Goal: Check status

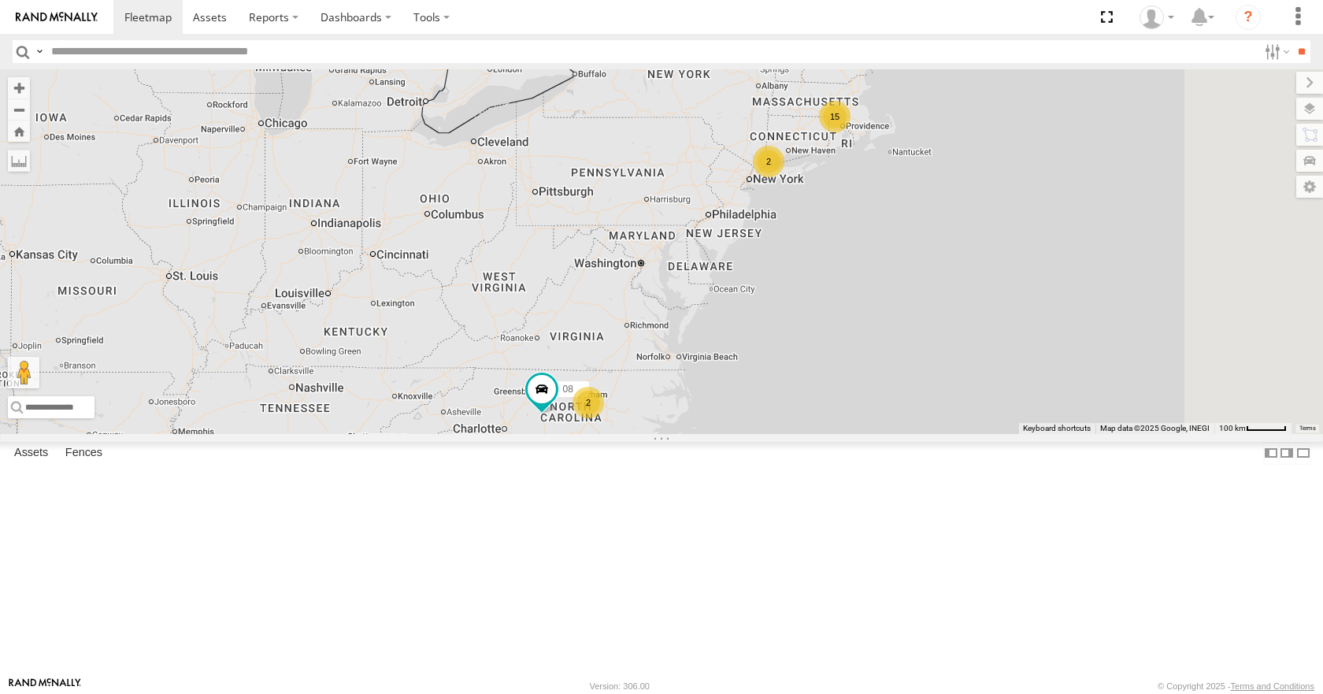
drag, startPoint x: 882, startPoint y: 401, endPoint x: 793, endPoint y: 446, distance: 100.0
click at [793, 433] on div "15 2 14 08 11 2" at bounding box center [661, 251] width 1323 height 364
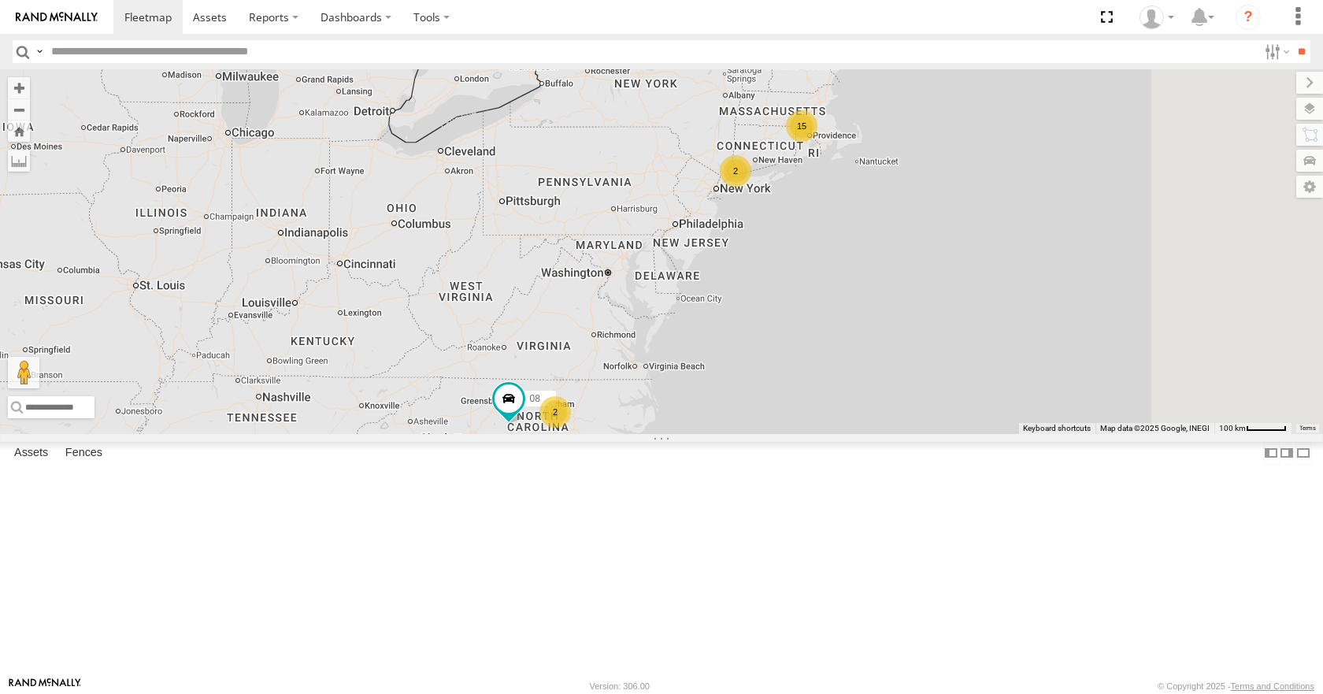
drag, startPoint x: 1013, startPoint y: 216, endPoint x: 976, endPoint y: 227, distance: 38.4
click at [976, 227] on div "15 2 14 08 11 2" at bounding box center [661, 251] width 1323 height 364
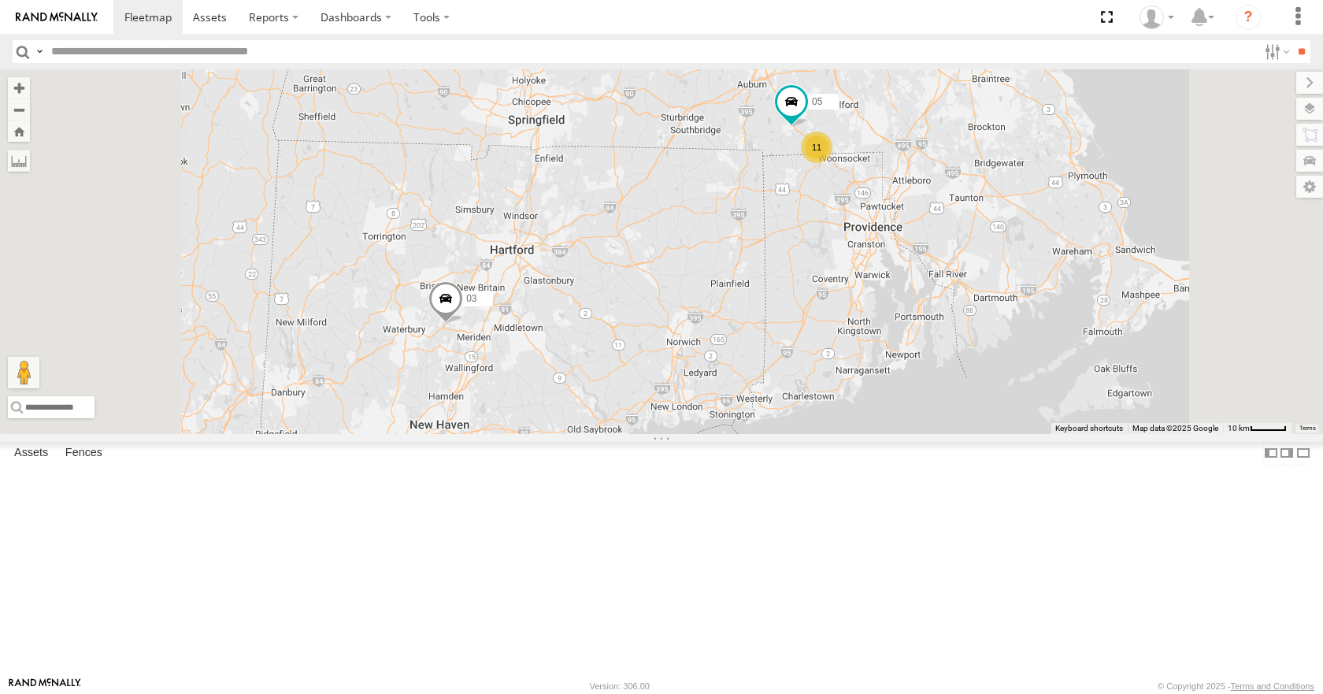
drag, startPoint x: 845, startPoint y: 242, endPoint x: 905, endPoint y: 222, distance: 63.0
click at [905, 222] on div "14 08 11 35 12 03 11 05 04 01" at bounding box center [661, 251] width 1323 height 364
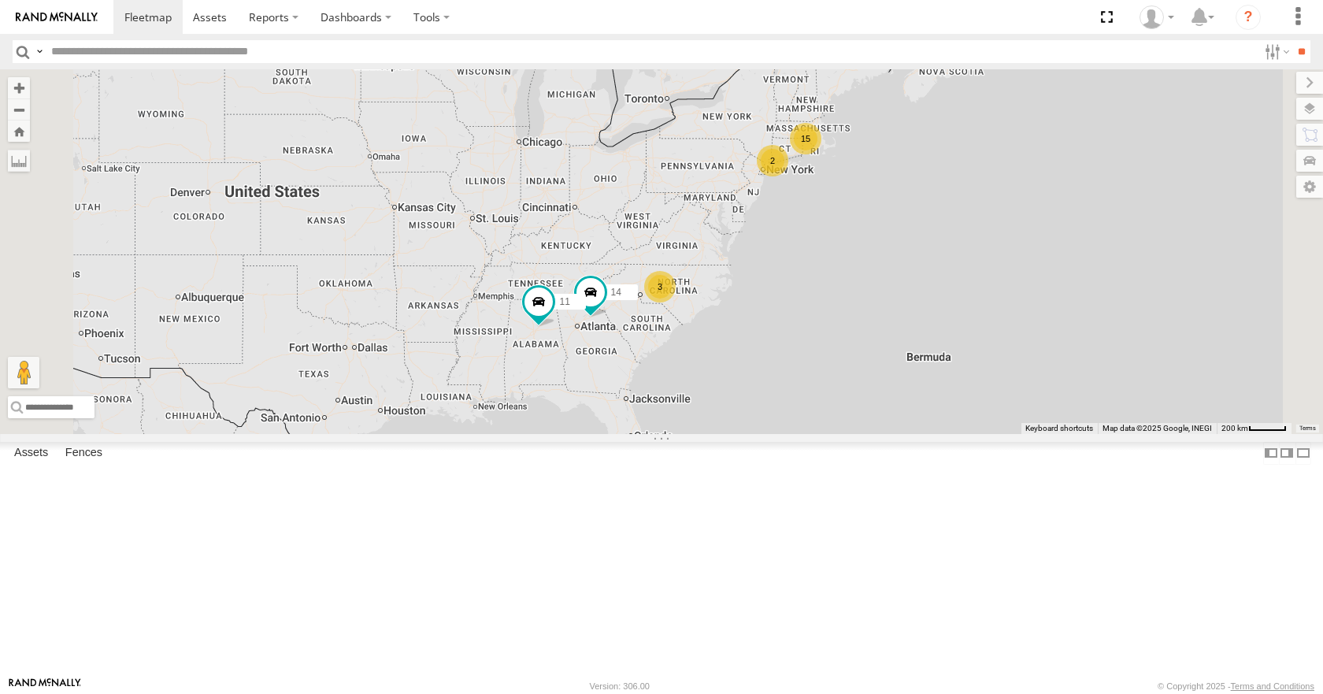
drag, startPoint x: 956, startPoint y: 320, endPoint x: 937, endPoint y: 290, distance: 35.8
click at [937, 290] on div "14 11 15 2 3" at bounding box center [661, 251] width 1323 height 364
drag, startPoint x: 959, startPoint y: 243, endPoint x: 942, endPoint y: 250, distance: 18.4
click at [942, 250] on div "14 11 15 2 3" at bounding box center [661, 251] width 1323 height 364
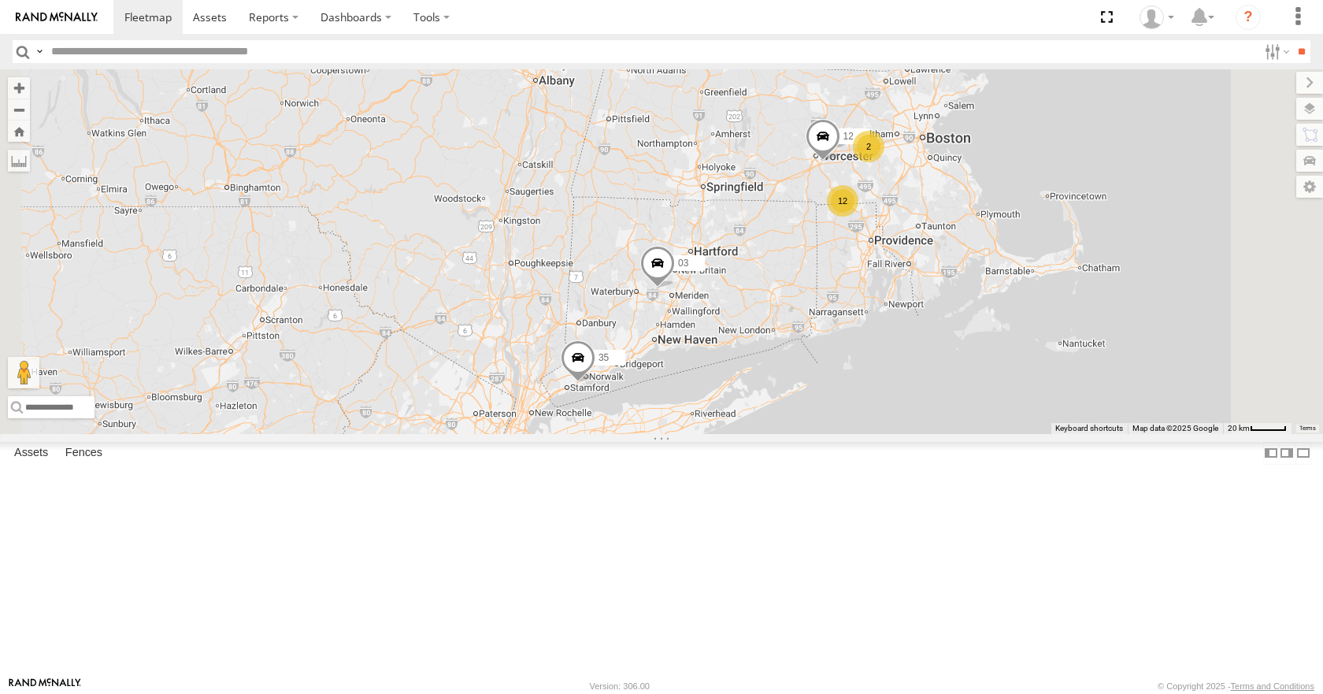
drag, startPoint x: 1057, startPoint y: 258, endPoint x: 990, endPoint y: 272, distance: 69.2
click at [990, 272] on div "14 11 35 03 12 12 2" at bounding box center [661, 251] width 1323 height 364
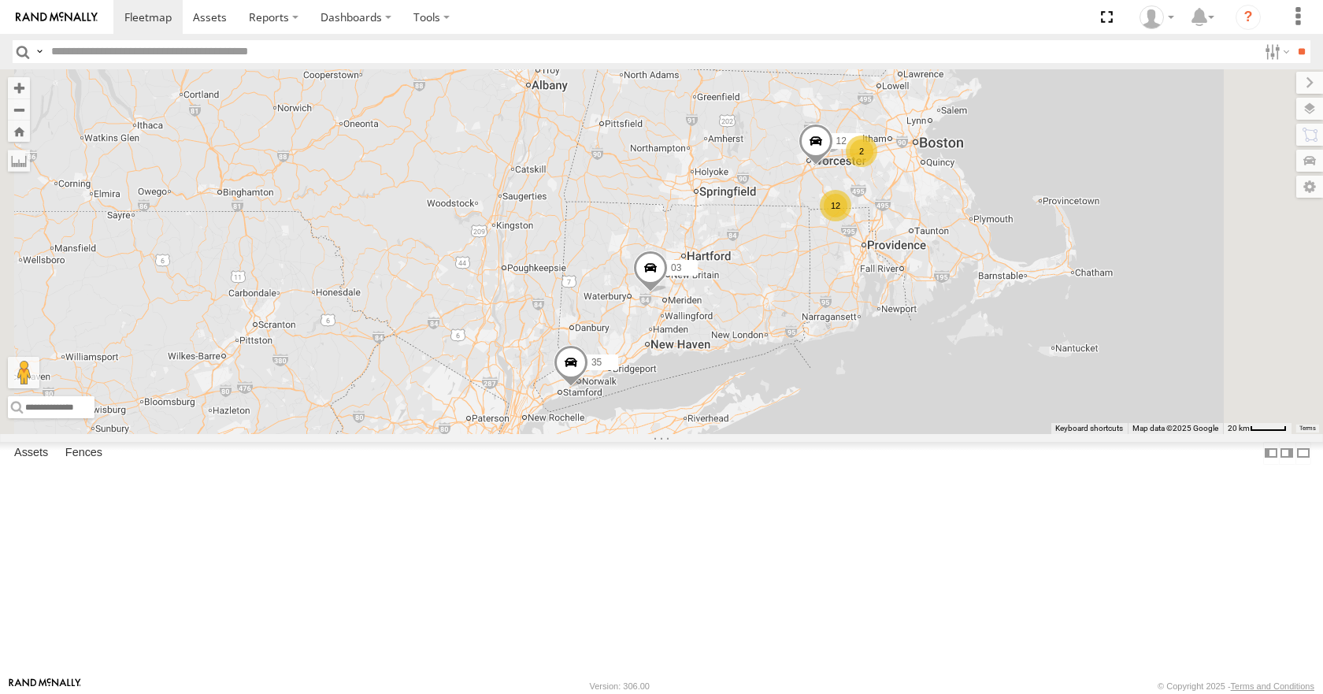
drag, startPoint x: 990, startPoint y: 272, endPoint x: 975, endPoint y: 283, distance: 18.1
click at [975, 283] on div "14 11 35 03 12 12 2" at bounding box center [661, 251] width 1323 height 364
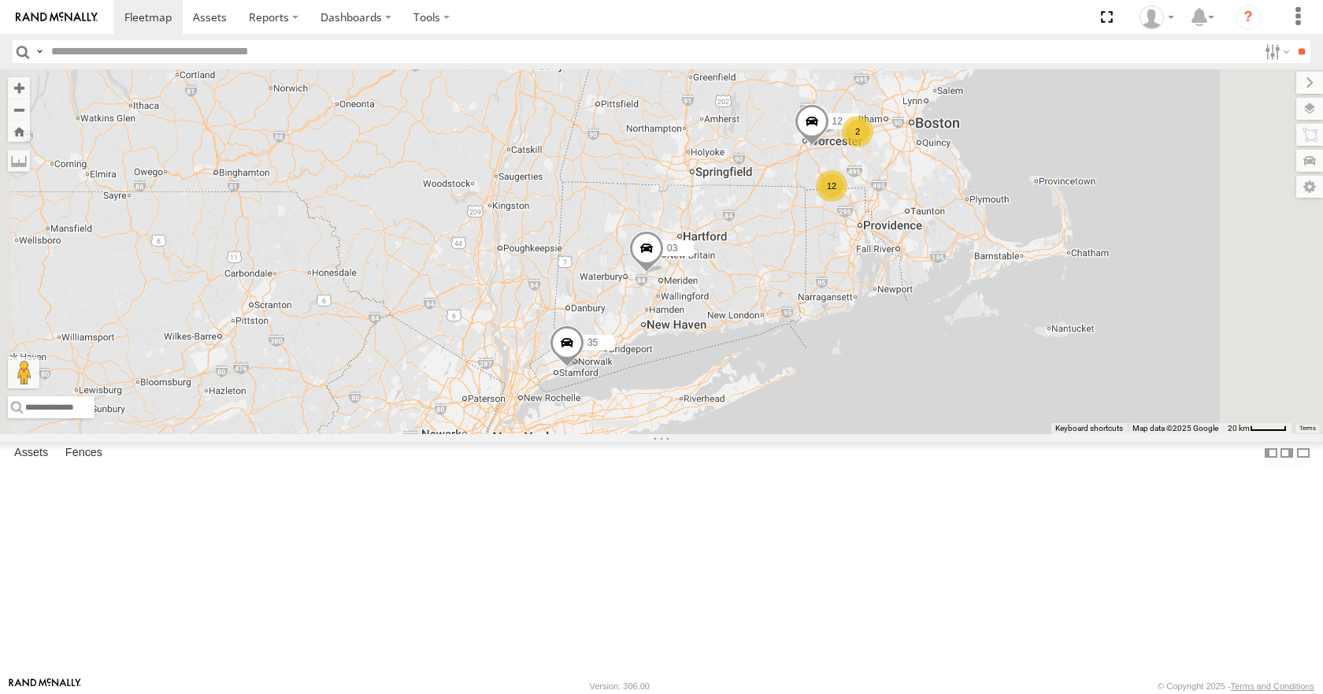
drag, startPoint x: 962, startPoint y: 318, endPoint x: 967, endPoint y: 288, distance: 30.3
click at [967, 288] on div "14 11 35 03 12 12 2" at bounding box center [661, 251] width 1323 height 364
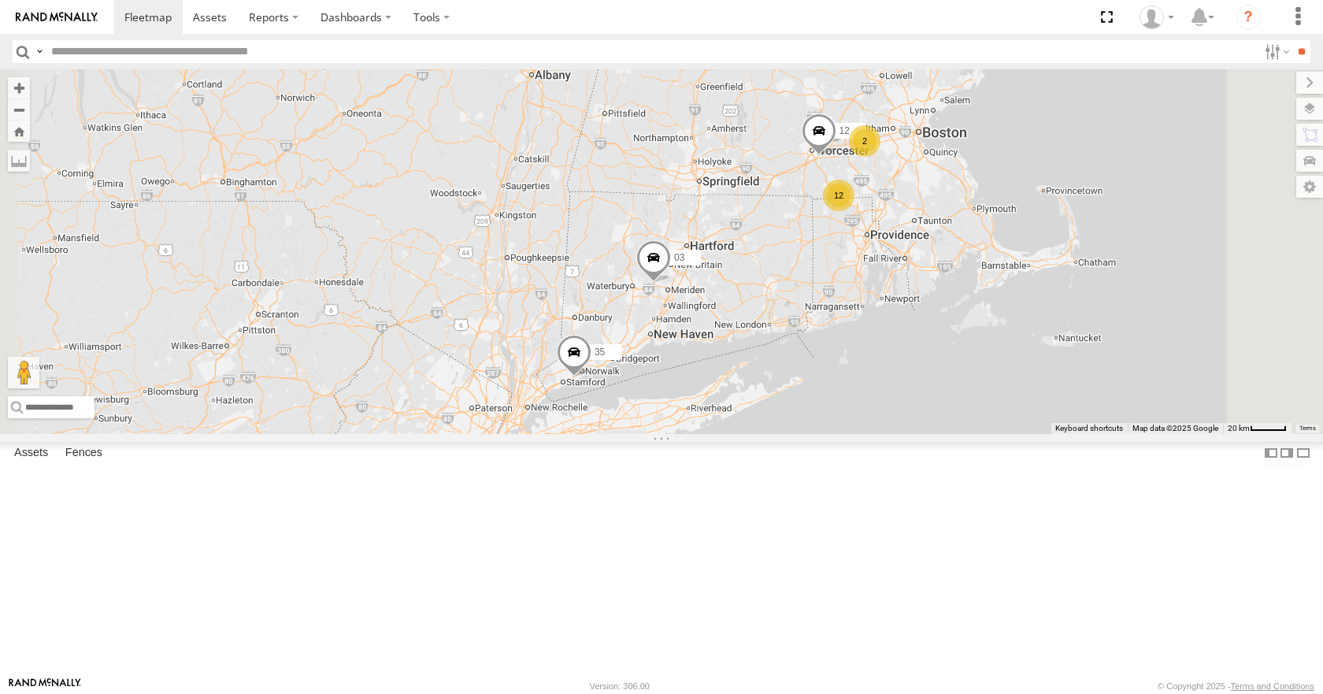
drag, startPoint x: 965, startPoint y: 281, endPoint x: 975, endPoint y: 292, distance: 14.5
click at [975, 292] on div "14 11 35 03 12 12 2" at bounding box center [661, 251] width 1323 height 364
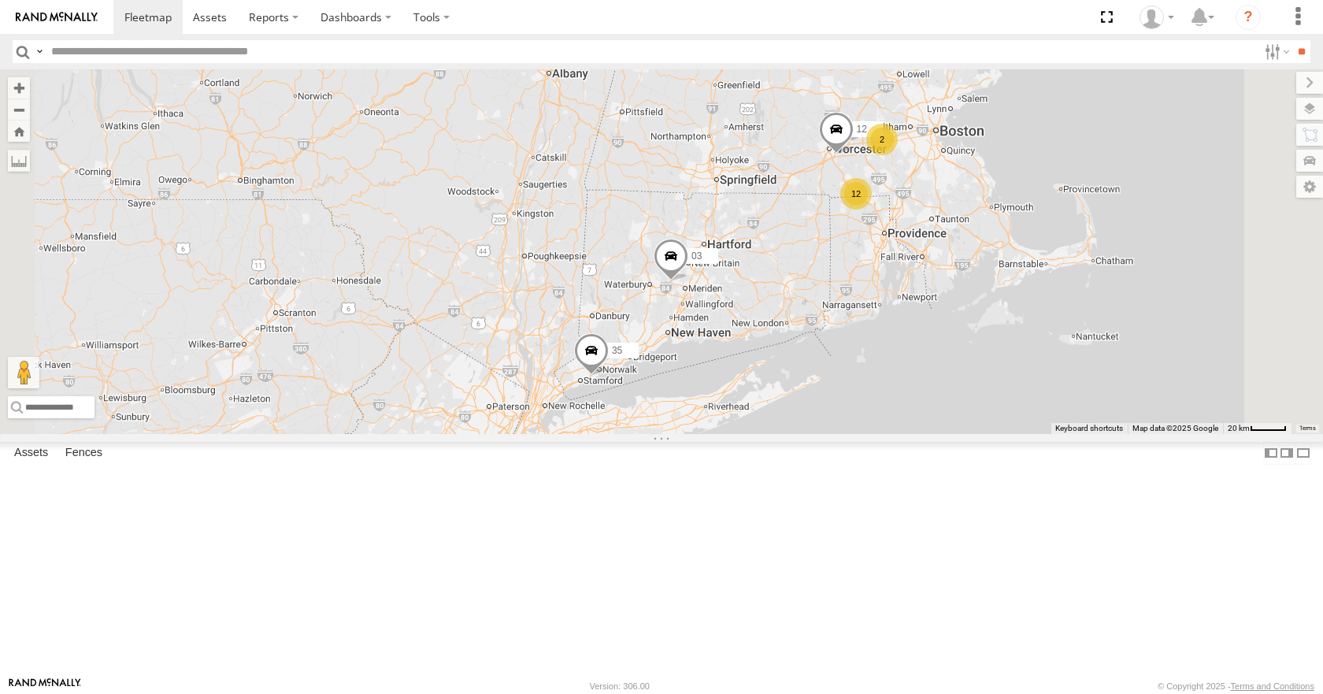
drag, startPoint x: 1012, startPoint y: 227, endPoint x: 1031, endPoint y: 225, distance: 19.0
click at [1031, 225] on div "14 11 35 03 12 12 2" at bounding box center [661, 251] width 1323 height 364
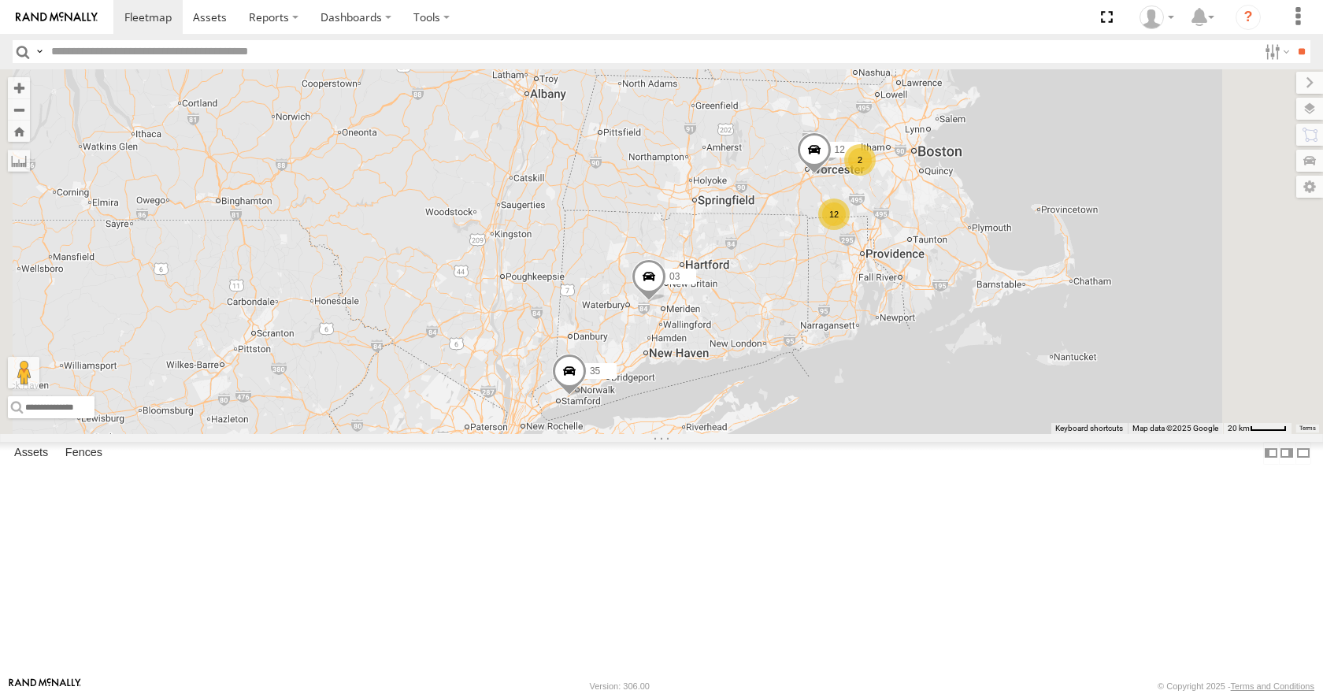
drag, startPoint x: 1020, startPoint y: 219, endPoint x: 997, endPoint y: 241, distance: 32.3
click at [997, 241] on div "14 11 35 03 12 12 2" at bounding box center [661, 251] width 1323 height 364
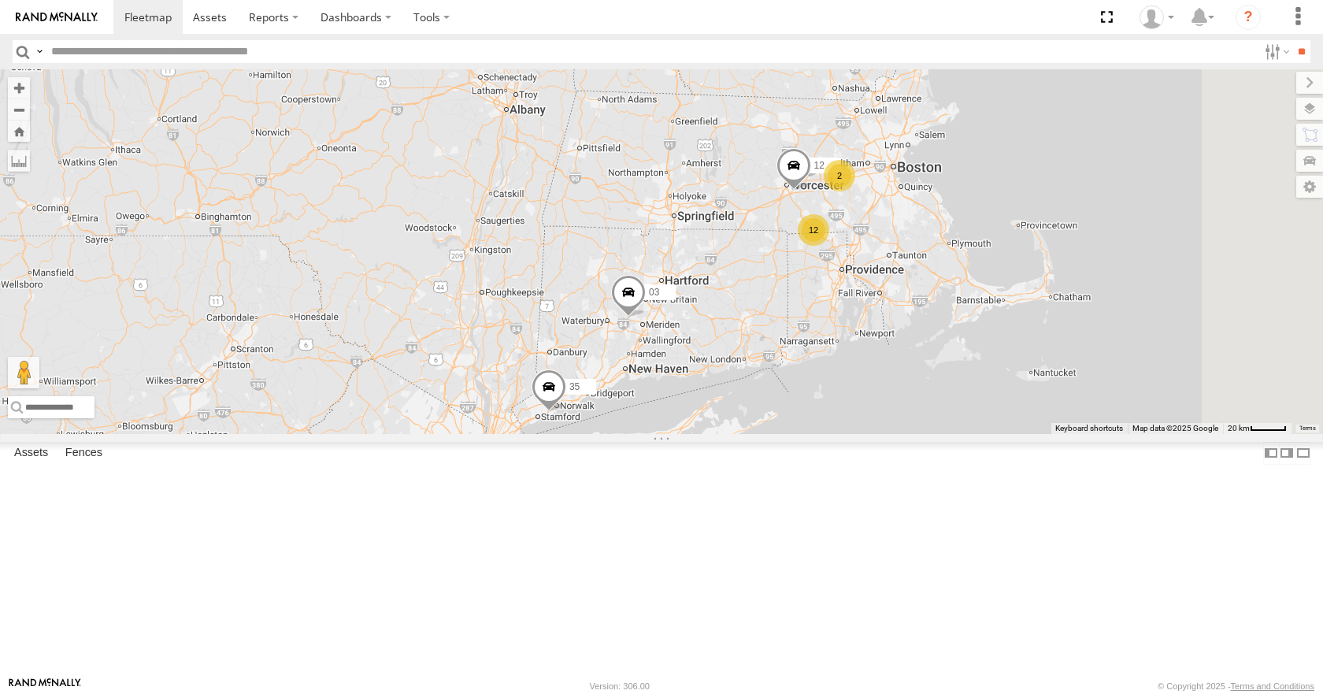
drag, startPoint x: 974, startPoint y: 268, endPoint x: 956, endPoint y: 277, distance: 19.7
click at [956, 277] on div "14 11 35 03 12 12 2" at bounding box center [661, 251] width 1323 height 364
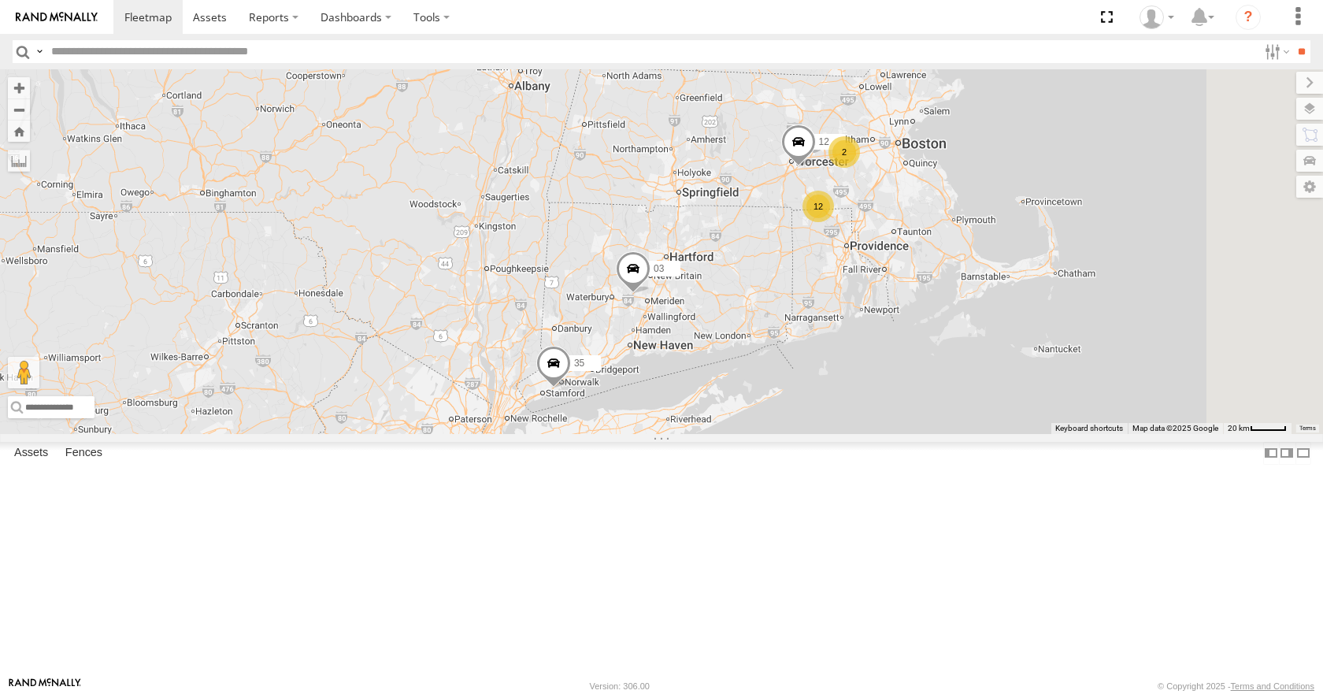
drag, startPoint x: 940, startPoint y: 310, endPoint x: 948, endPoint y: 285, distance: 26.4
click at [948, 285] on div "14 11 35 03 12 12 2" at bounding box center [661, 251] width 1323 height 364
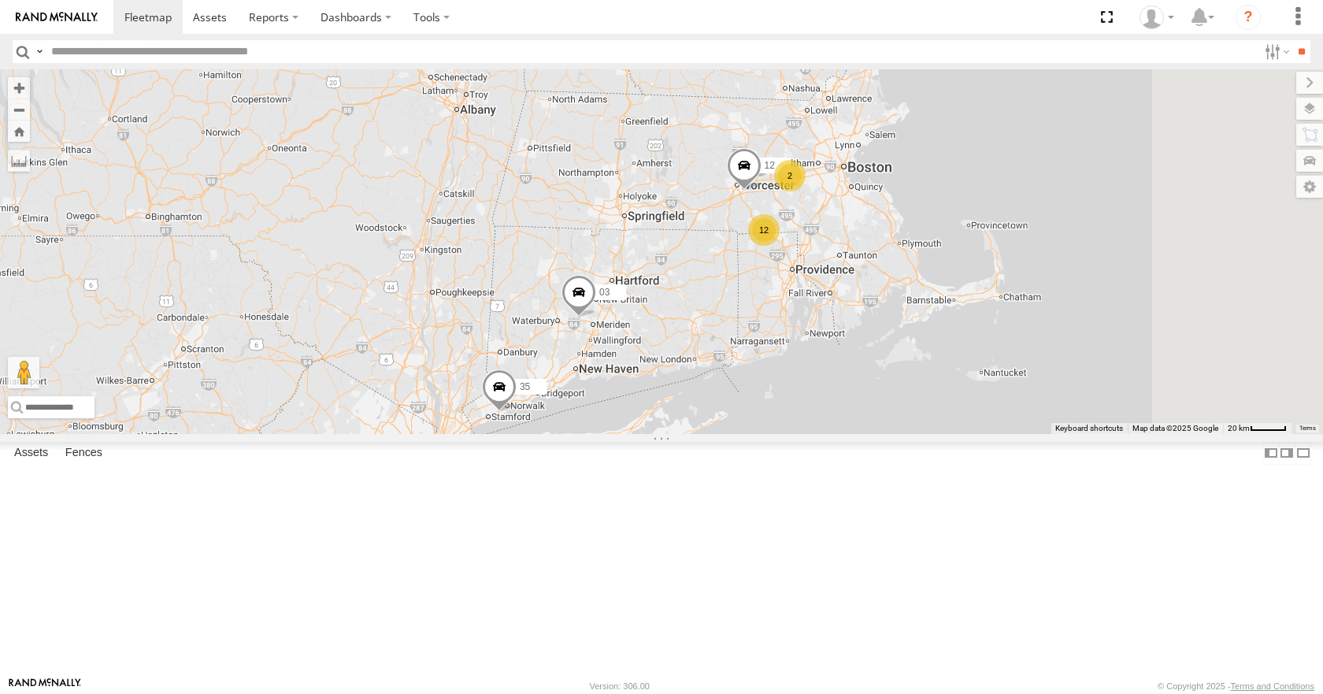
drag, startPoint x: 945, startPoint y: 301, endPoint x: 883, endPoint y: 327, distance: 66.7
click at [883, 327] on div "14 11 35 03 12 12 2" at bounding box center [661, 251] width 1323 height 364
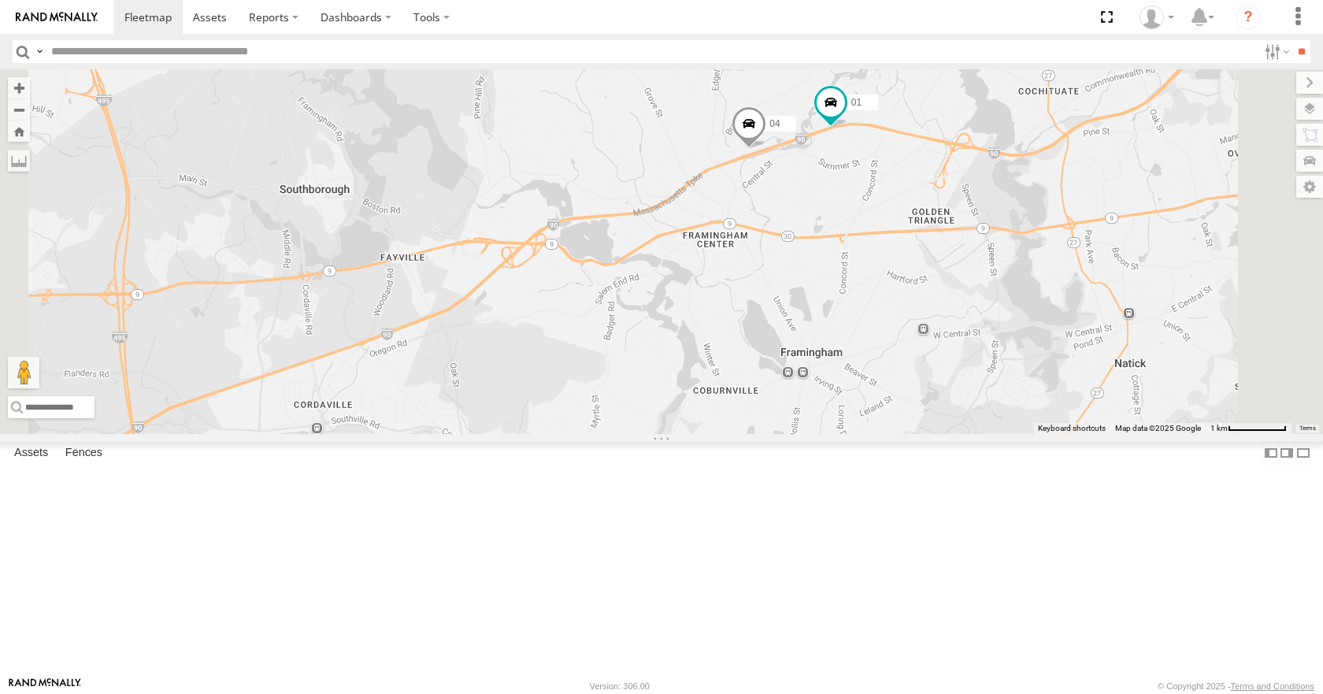
drag, startPoint x: 1016, startPoint y: 176, endPoint x: 924, endPoint y: 309, distance: 162.5
click at [924, 309] on div "14 11 35 03 12 05 02 04 01" at bounding box center [661, 251] width 1323 height 364
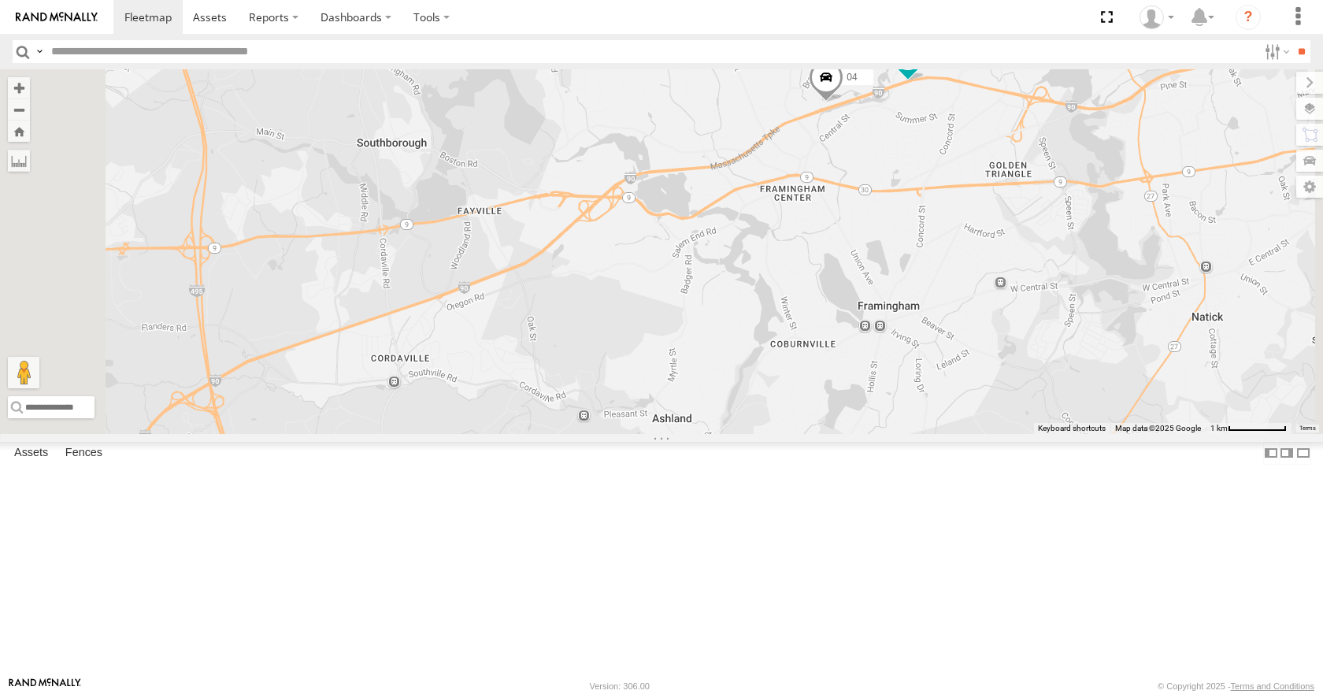
drag, startPoint x: 811, startPoint y: 314, endPoint x: 896, endPoint y: 257, distance: 102.2
click at [896, 257] on div "14 11 35 03 12 05 02 04 01" at bounding box center [661, 251] width 1323 height 364
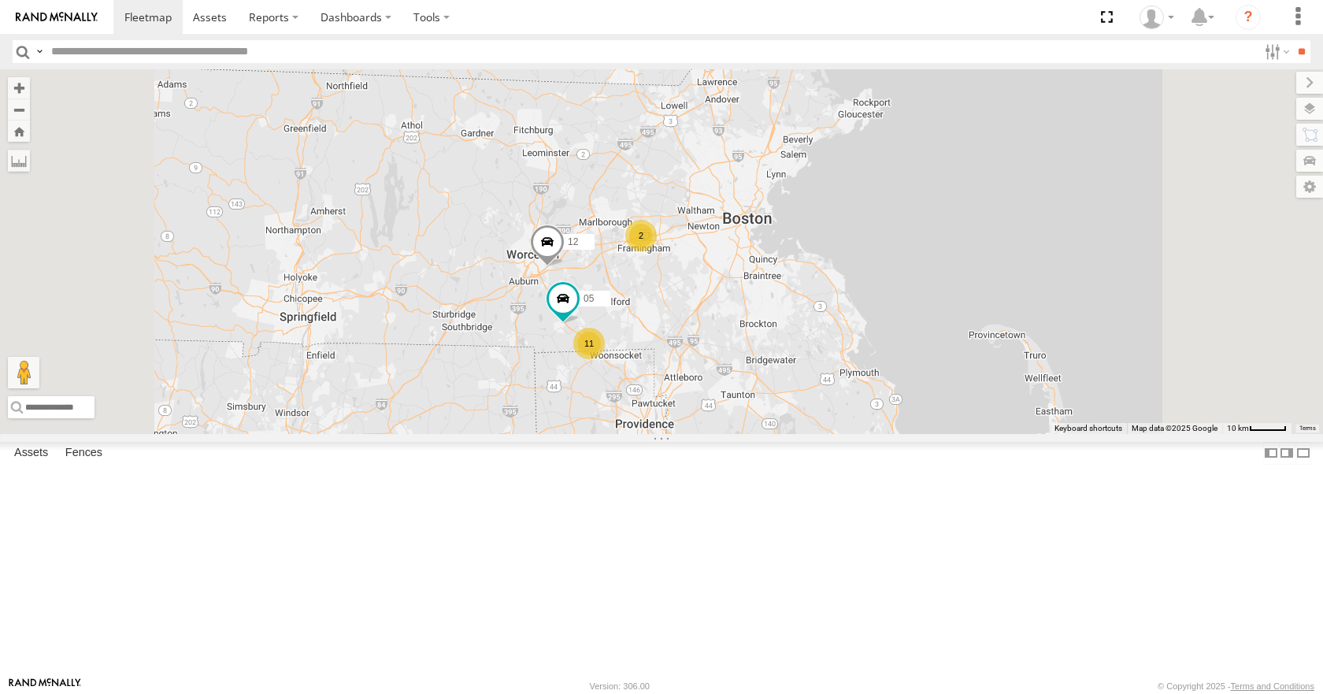
drag, startPoint x: 838, startPoint y: 409, endPoint x: 856, endPoint y: 402, distance: 19.4
click at [856, 402] on div "14 11 35 03 12 11 05 2" at bounding box center [661, 251] width 1323 height 364
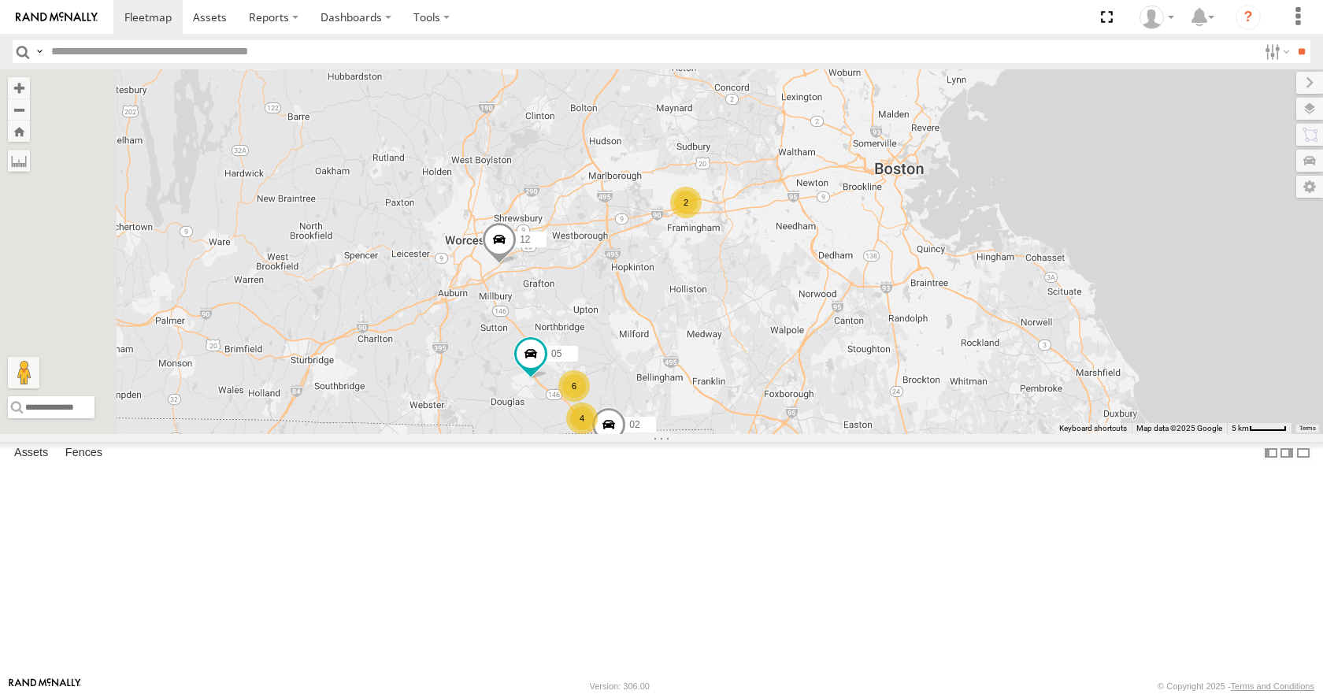
drag, startPoint x: 790, startPoint y: 335, endPoint x: 820, endPoint y: 326, distance: 31.4
click at [820, 326] on div "14 11 35 03 12 05 4 6 02 2" at bounding box center [661, 251] width 1323 height 364
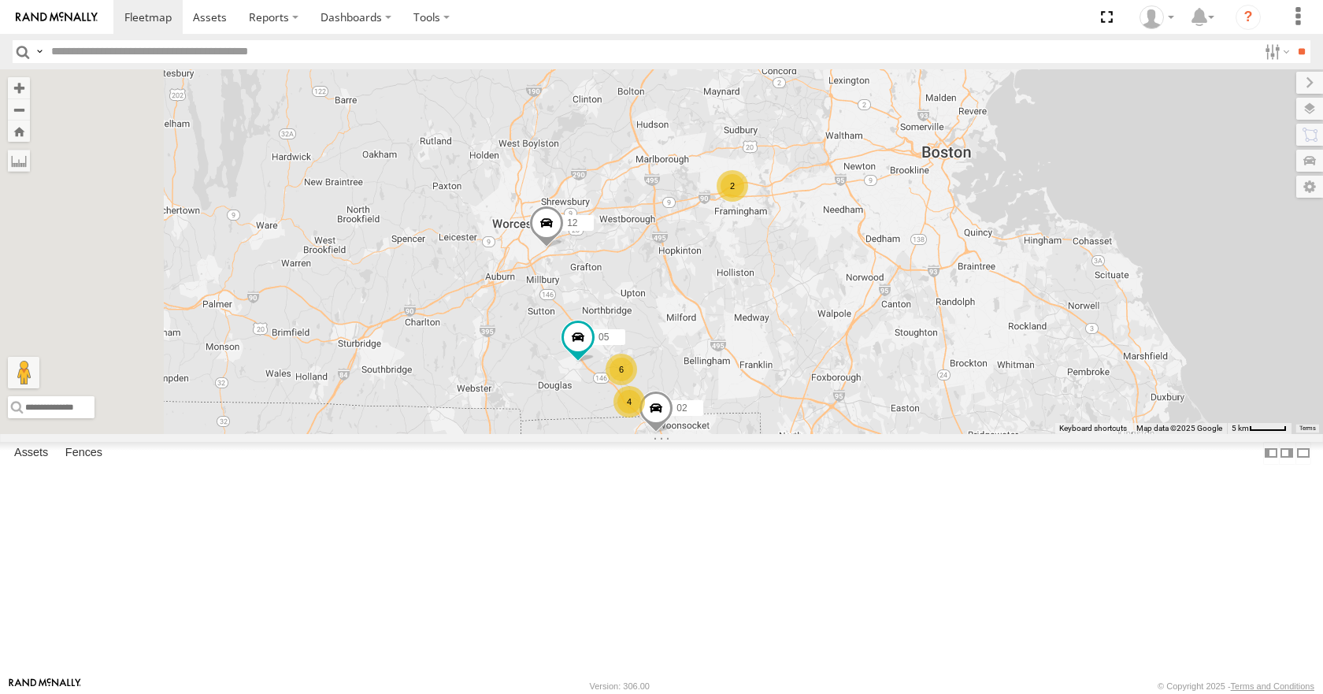
drag, startPoint x: 835, startPoint y: 265, endPoint x: 882, endPoint y: 246, distance: 50.9
click at [882, 246] on div "14 11 35 03 12 05 4 6 02 2" at bounding box center [661, 251] width 1323 height 364
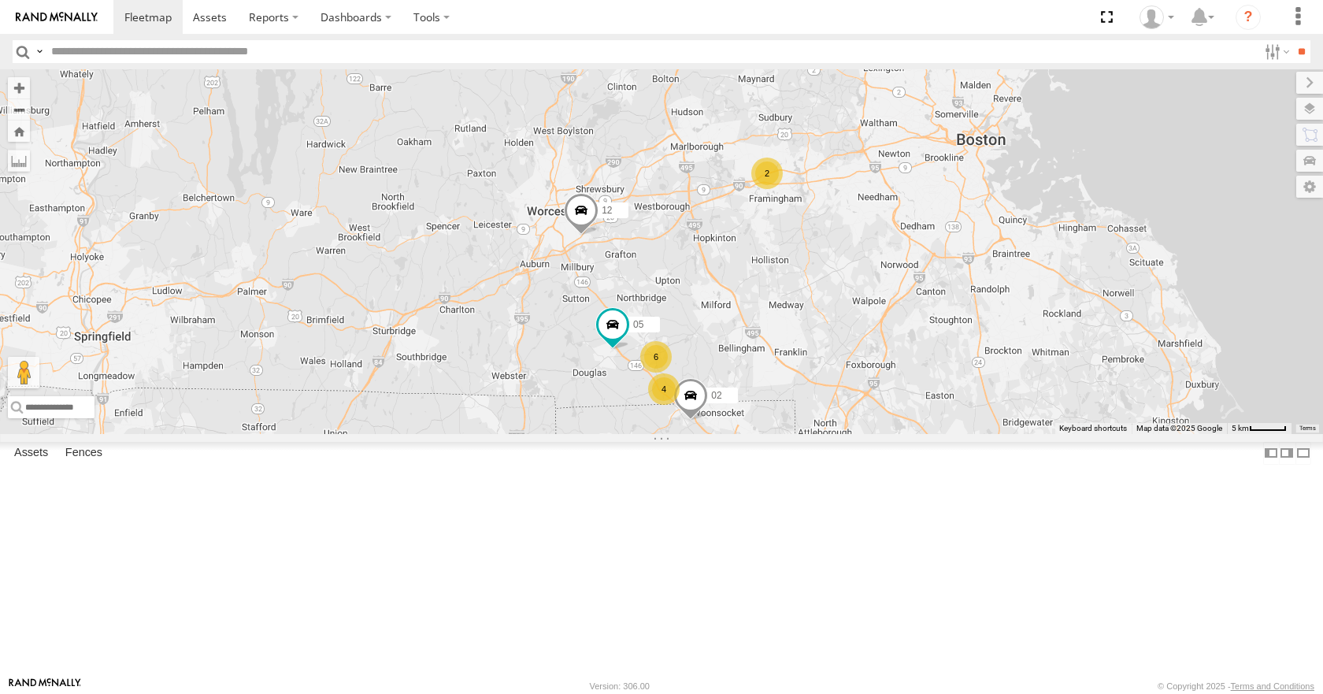
drag, startPoint x: 960, startPoint y: 209, endPoint x: 906, endPoint y: 220, distance: 54.5
click at [906, 220] on div "14 11 35 03 12 05 4 6 02 2" at bounding box center [661, 251] width 1323 height 364
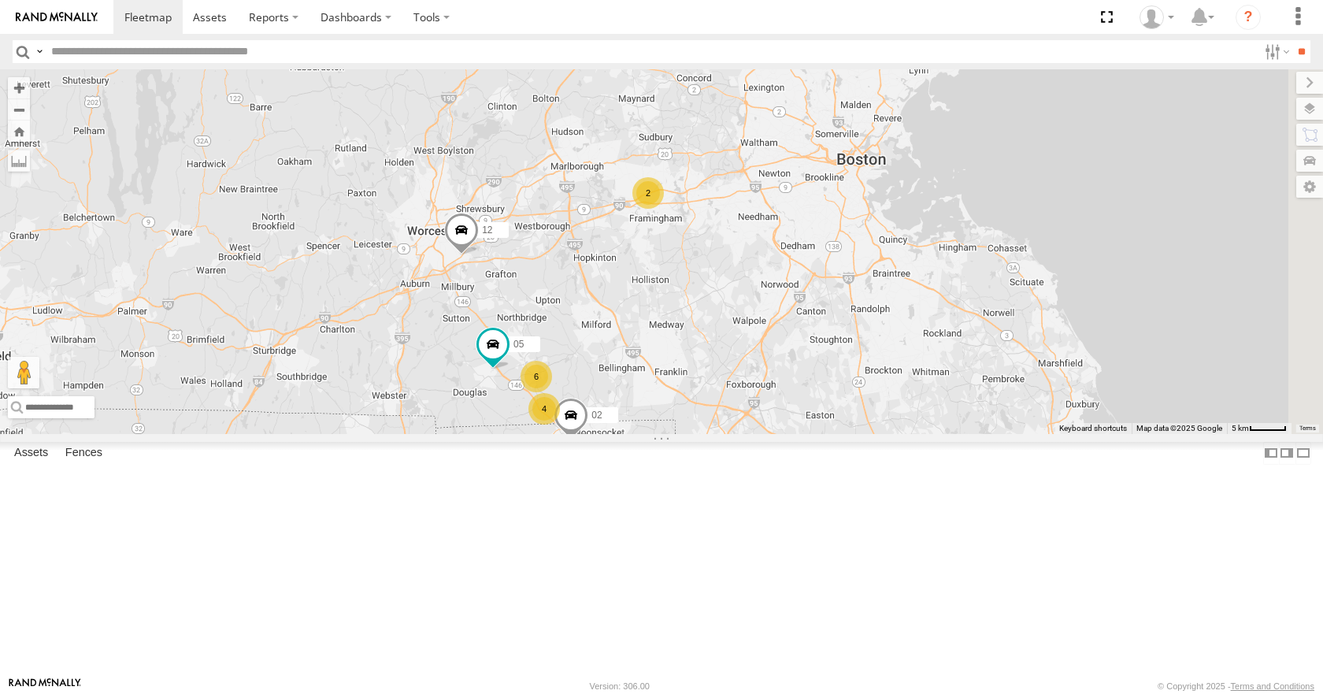
drag, startPoint x: 867, startPoint y: 201, endPoint x: 895, endPoint y: 192, distance: 29.6
click at [895, 192] on div "14 11 35 03 12 05 4 6 02 2" at bounding box center [661, 251] width 1323 height 364
drag, startPoint x: 833, startPoint y: 204, endPoint x: 848, endPoint y: 199, distance: 15.7
click at [848, 199] on div "14 11 35 03 12 05 4 6 02 2" at bounding box center [661, 251] width 1323 height 364
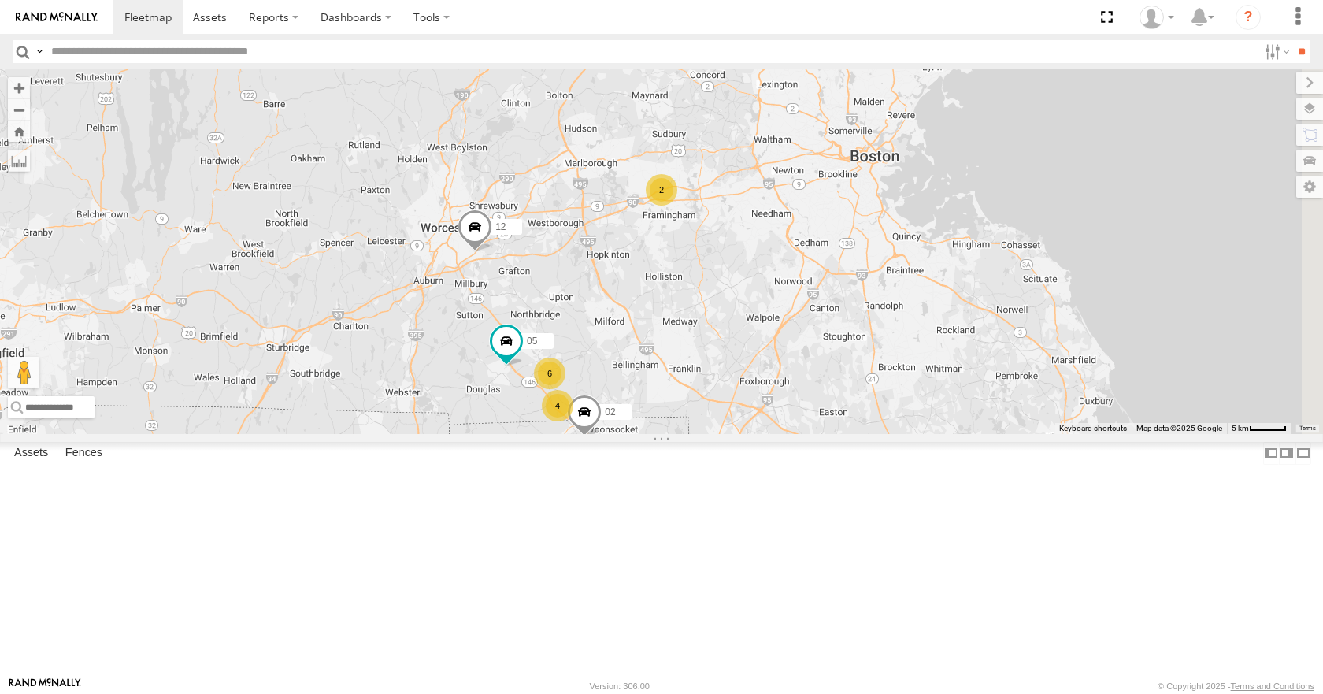
drag, startPoint x: 863, startPoint y: 162, endPoint x: 888, endPoint y: 152, distance: 27.2
click at [888, 152] on div "14 11 35 03 12 05 4 6 02 2" at bounding box center [661, 251] width 1323 height 364
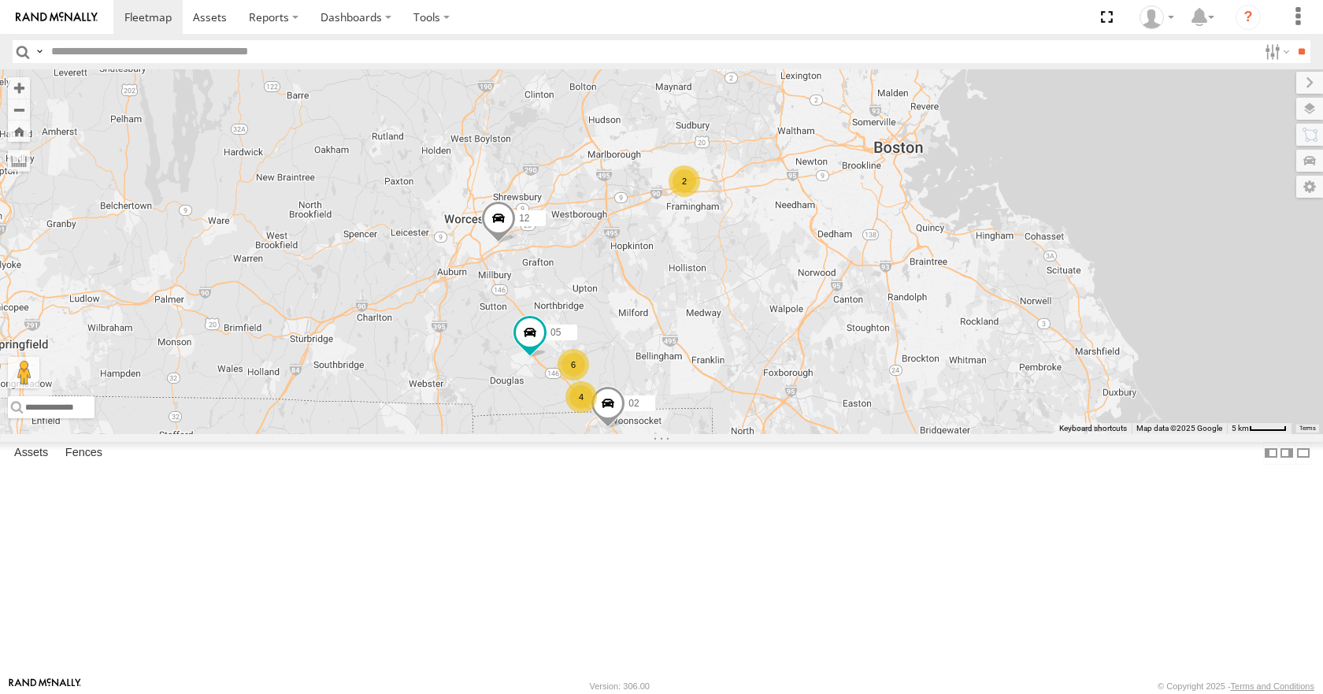
drag, startPoint x: 934, startPoint y: 168, endPoint x: 965, endPoint y: 156, distance: 33.9
click at [965, 156] on div "14 11 35 03 12 05 4 6 02 2" at bounding box center [661, 251] width 1323 height 364
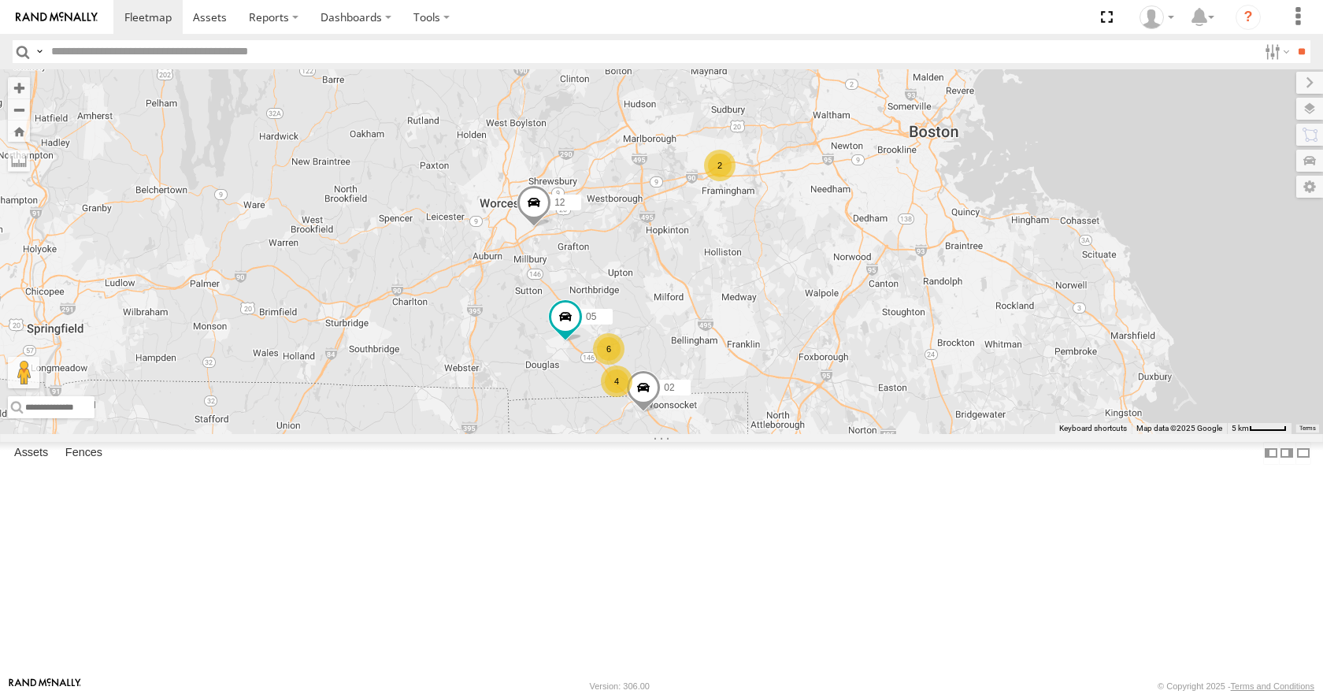
drag, startPoint x: 962, startPoint y: 205, endPoint x: 964, endPoint y: 216, distance: 10.4
click at [964, 216] on div "14 11 35 03 12 05 4 6 02 2" at bounding box center [661, 251] width 1323 height 364
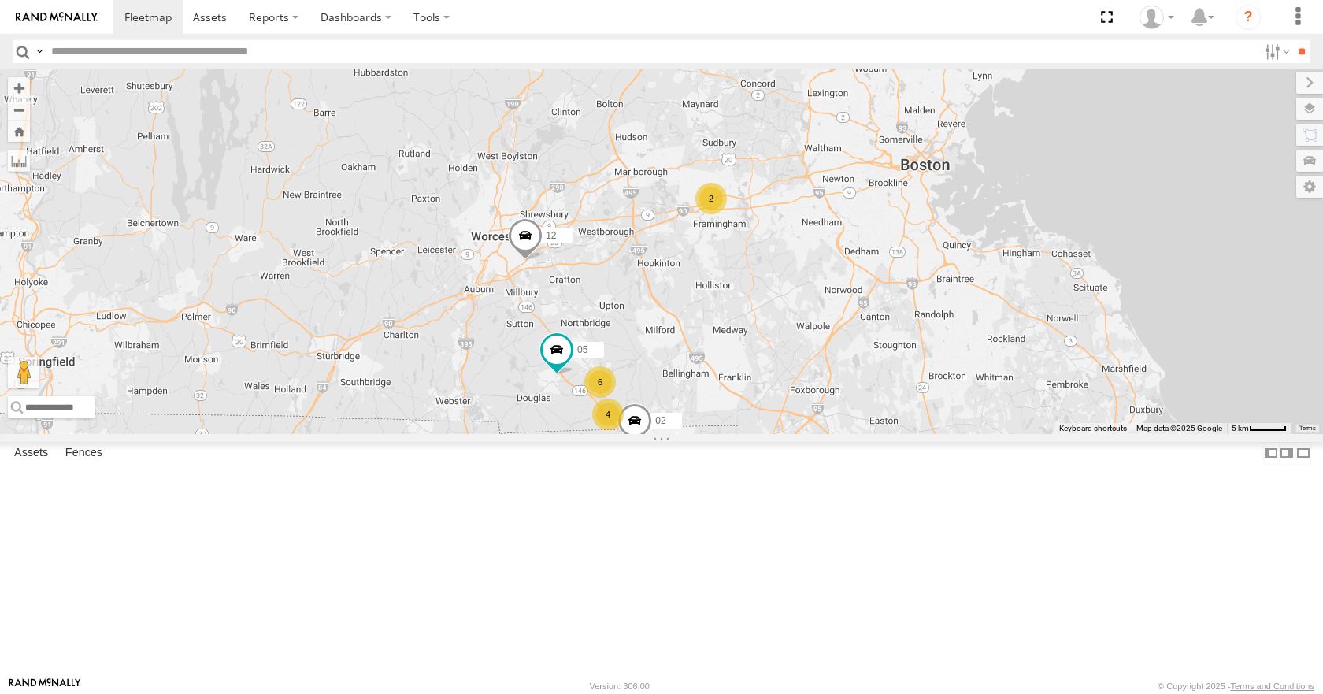
drag, startPoint x: 953, startPoint y: 171, endPoint x: 941, endPoint y: 204, distance: 35.4
click at [941, 204] on div "14 11 35 03 12 05 4 6 02 2" at bounding box center [661, 251] width 1323 height 364
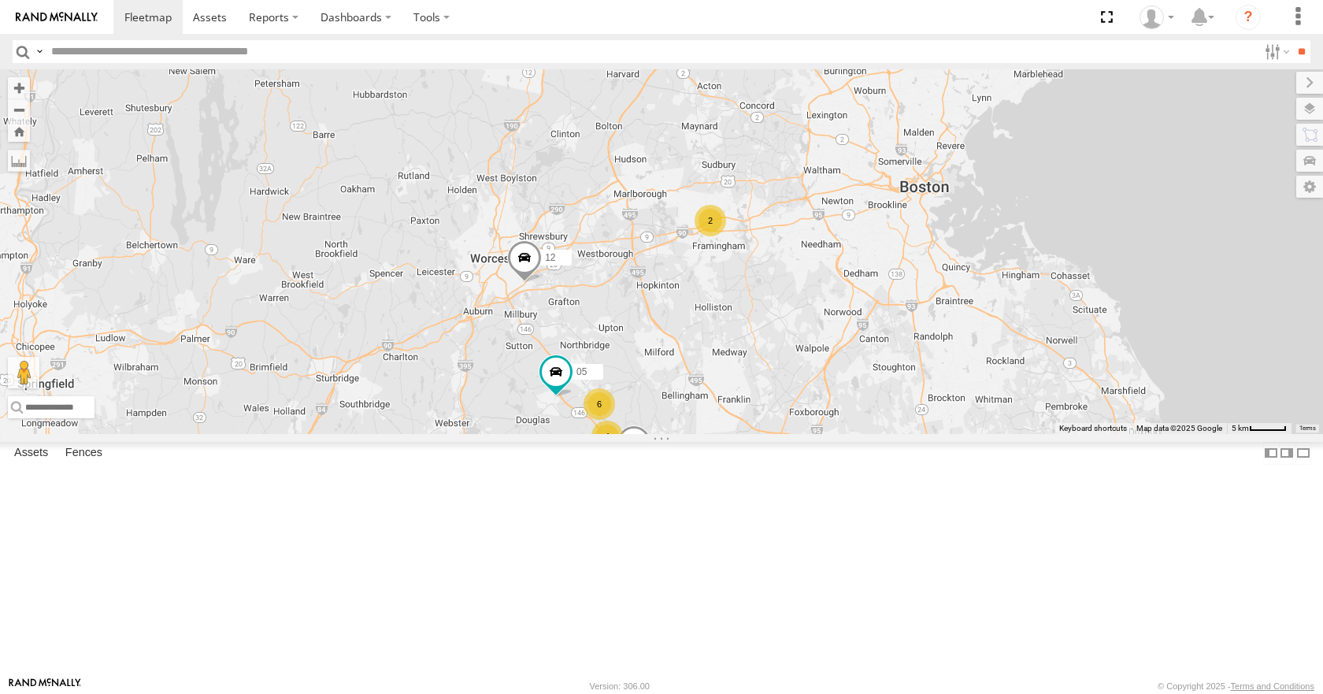
drag, startPoint x: 1029, startPoint y: 162, endPoint x: 1033, endPoint y: 187, distance: 24.7
click at [1033, 187] on div "14 11 35 03 12 05 4 6 02 2" at bounding box center [661, 251] width 1323 height 364
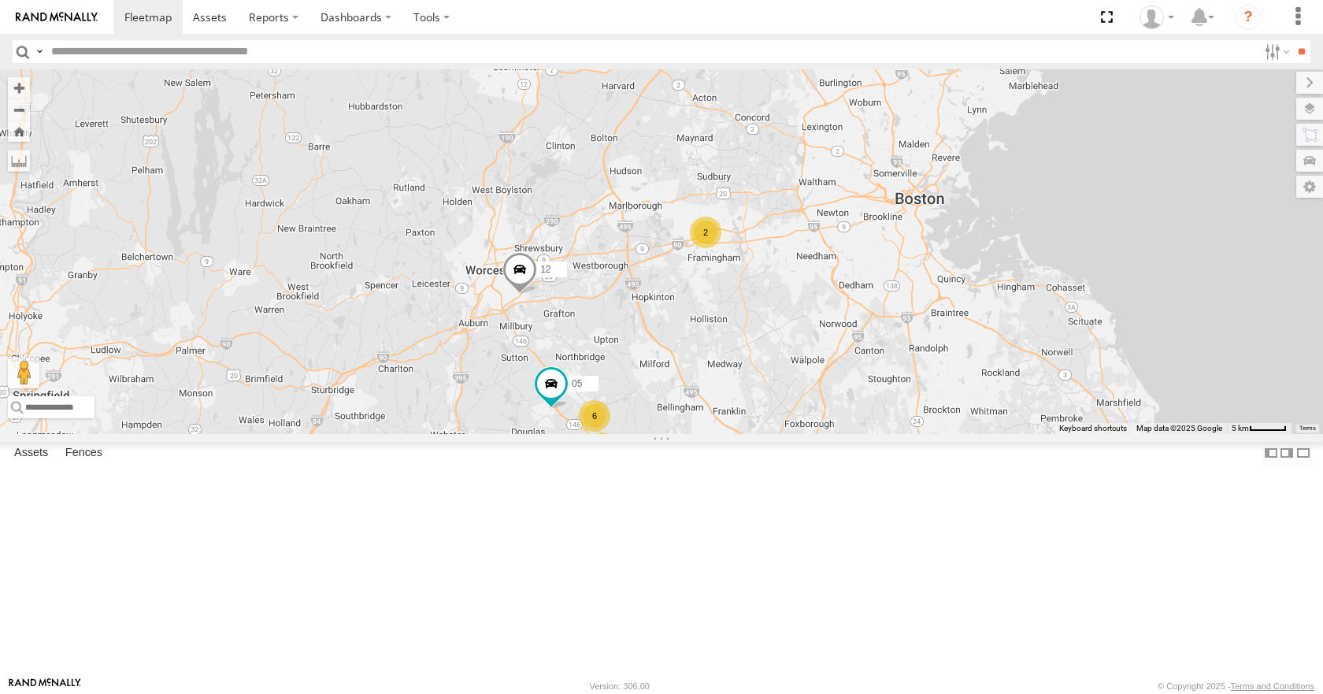
drag, startPoint x: 1003, startPoint y: 148, endPoint x: 988, endPoint y: 186, distance: 40.6
click at [988, 186] on div "14 11 35 03 12 05 4 6 02 2" at bounding box center [661, 251] width 1323 height 364
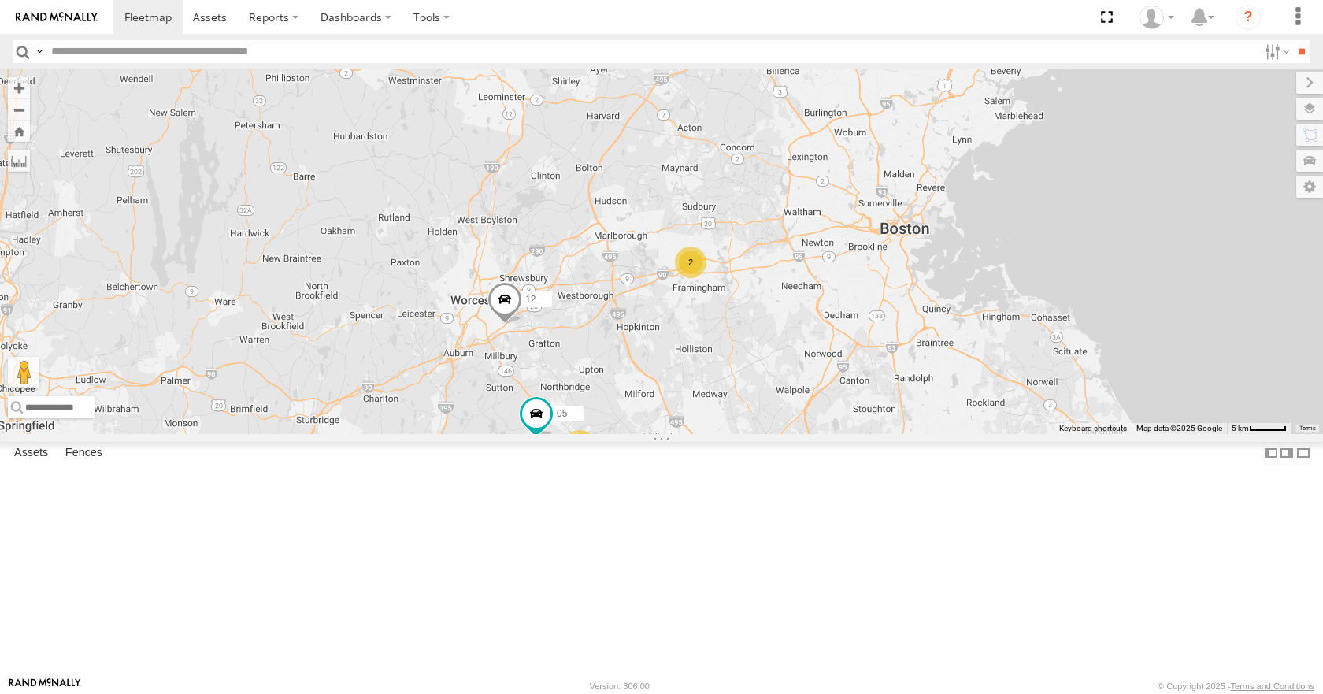
drag, startPoint x: 997, startPoint y: 142, endPoint x: 981, endPoint y: 184, distance: 44.6
click at [981, 184] on div "14 11 35 03 12 05 4 6 02 2" at bounding box center [661, 251] width 1323 height 364
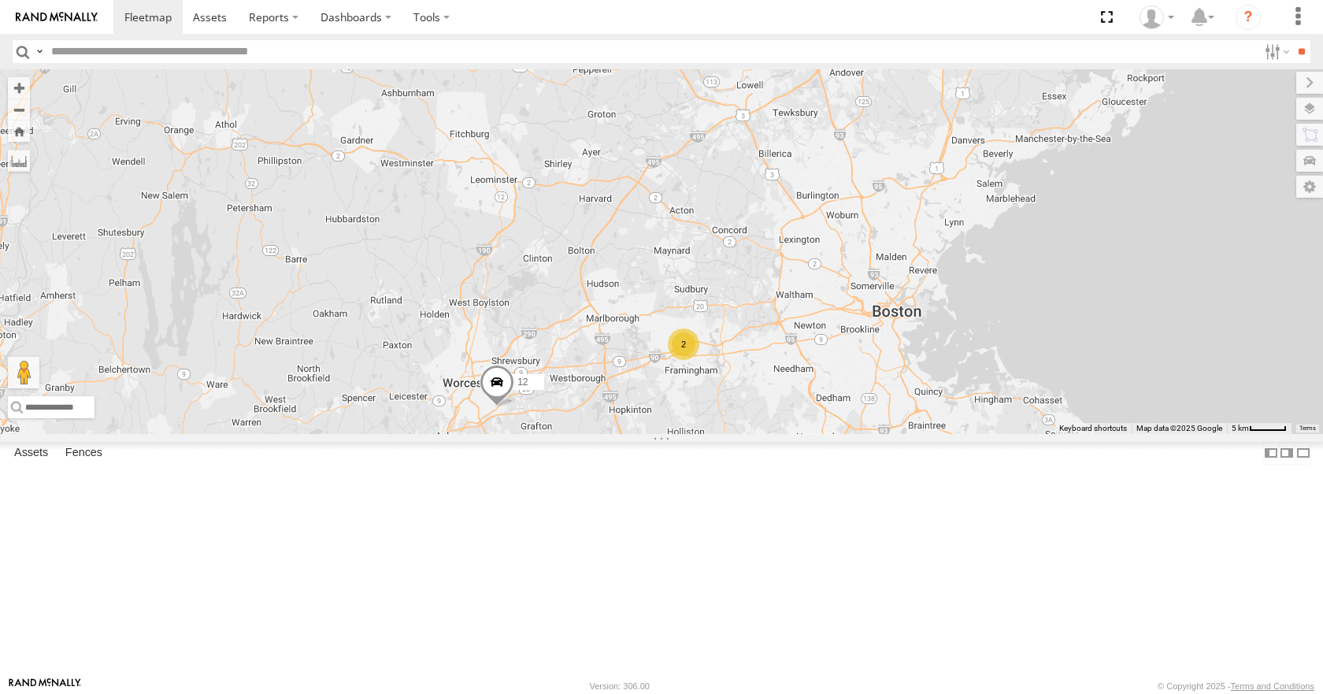
drag, startPoint x: 1038, startPoint y: 151, endPoint x: 1034, endPoint y: 194, distance: 43.4
click at [1034, 194] on div "14 11 35 03 12 05 4 6 02 2" at bounding box center [661, 251] width 1323 height 364
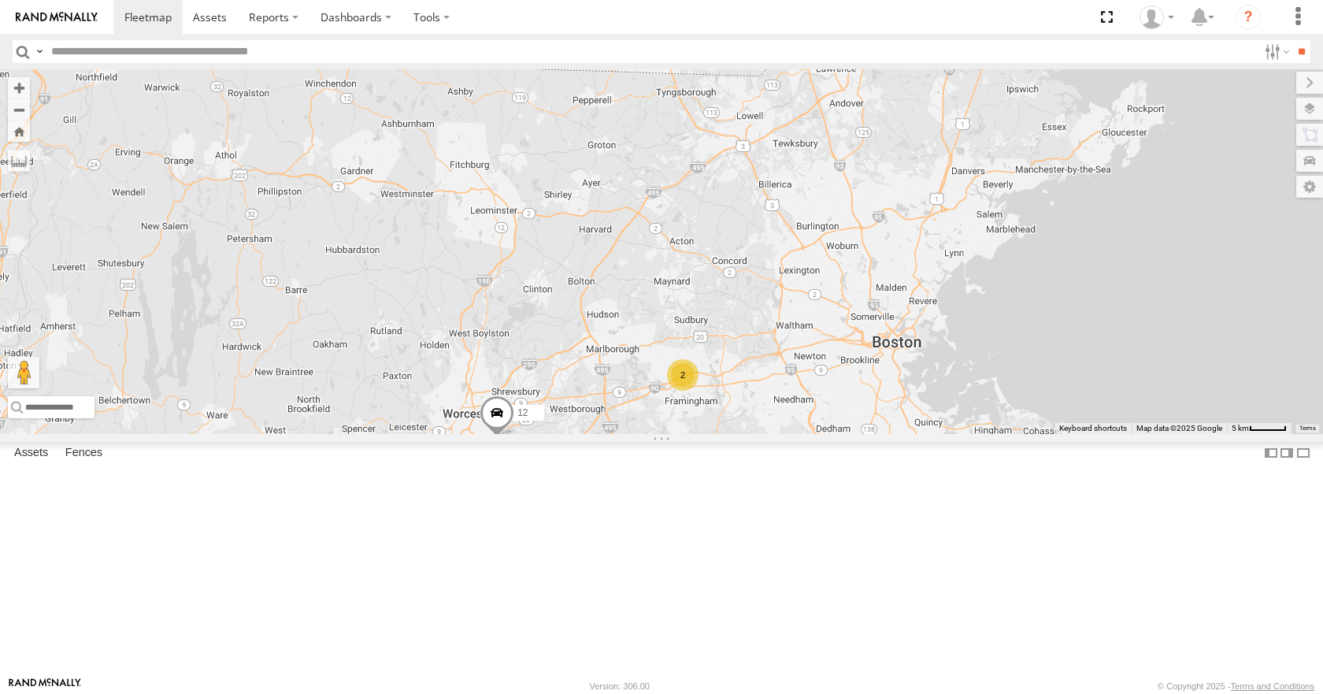
drag
click at [1030, 182] on div "14 11 35 03 12 05 4 6 02 2" at bounding box center [661, 251] width 1323 height 364
click at [1018, 190] on div "14 11 35 03 12 05 4 6 02 2" at bounding box center [661, 251] width 1323 height 364
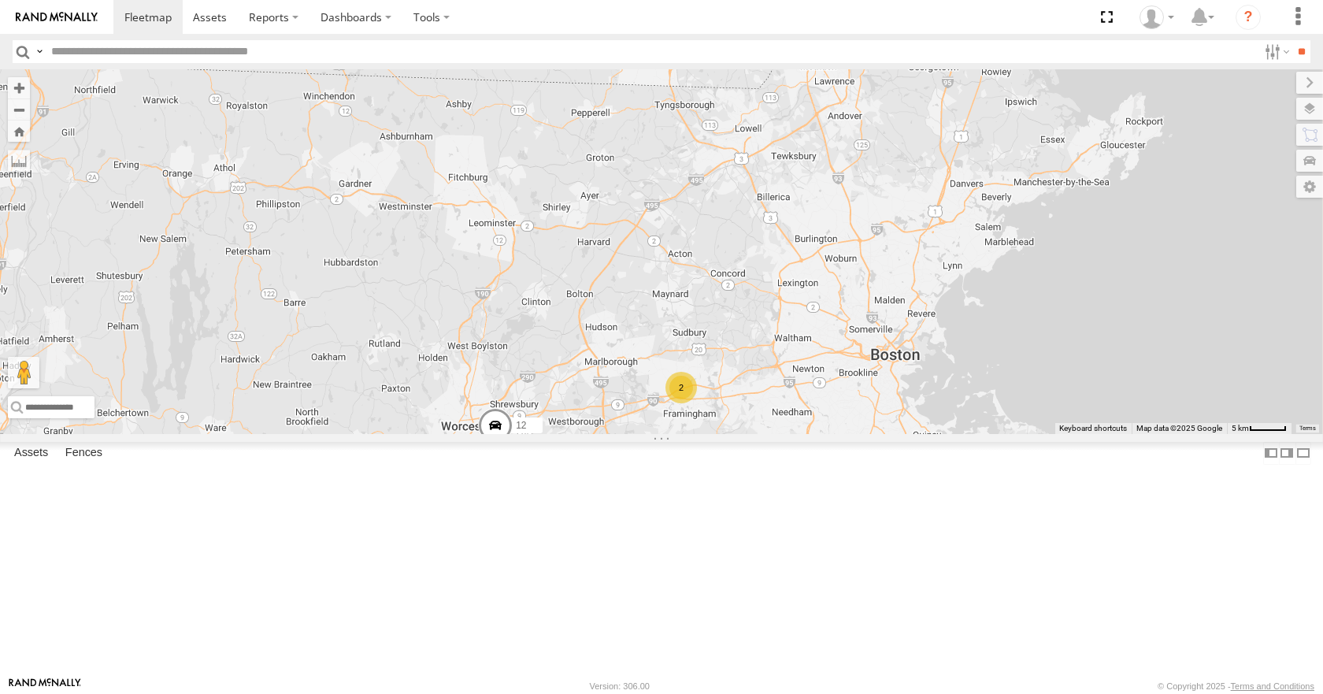
click at [1012, 150] on div "14 11 35 03 12 05 4 6 02 2" at bounding box center [661, 251] width 1323 height 364
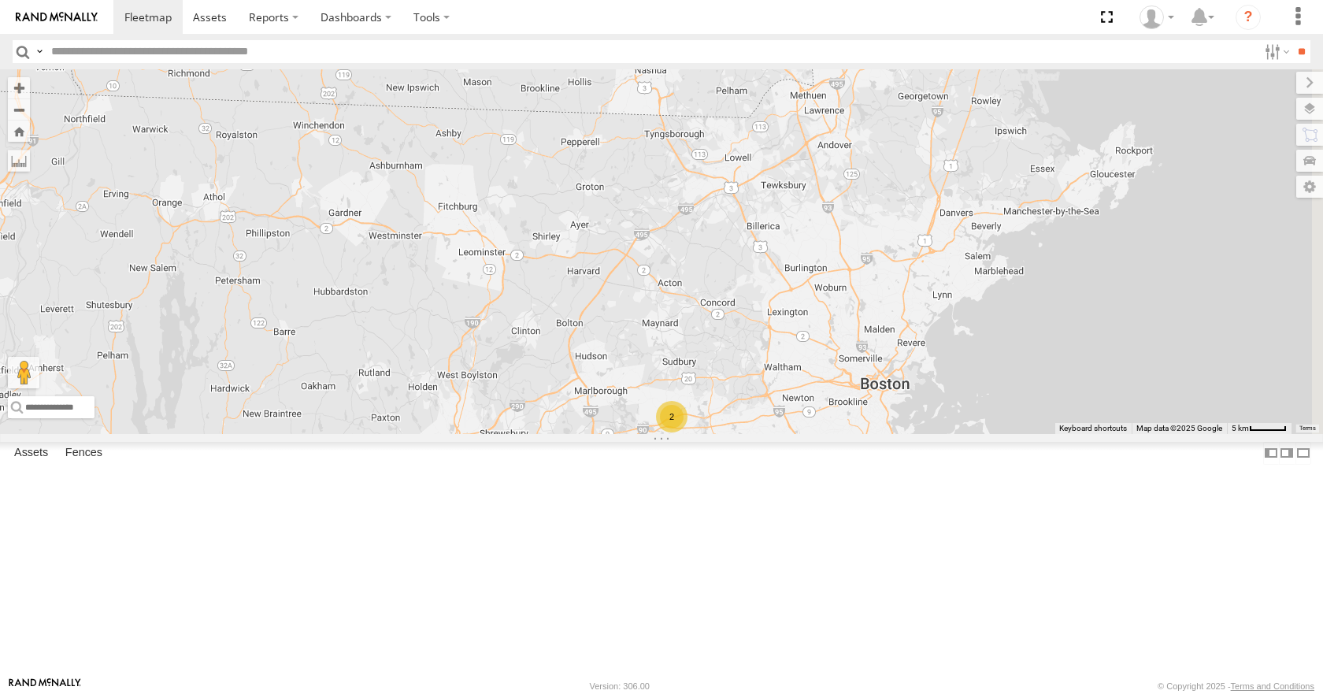
click at [970, 157] on div "14 11 35 03 12 05 4 6 02 2" at bounding box center [661, 251] width 1323 height 364
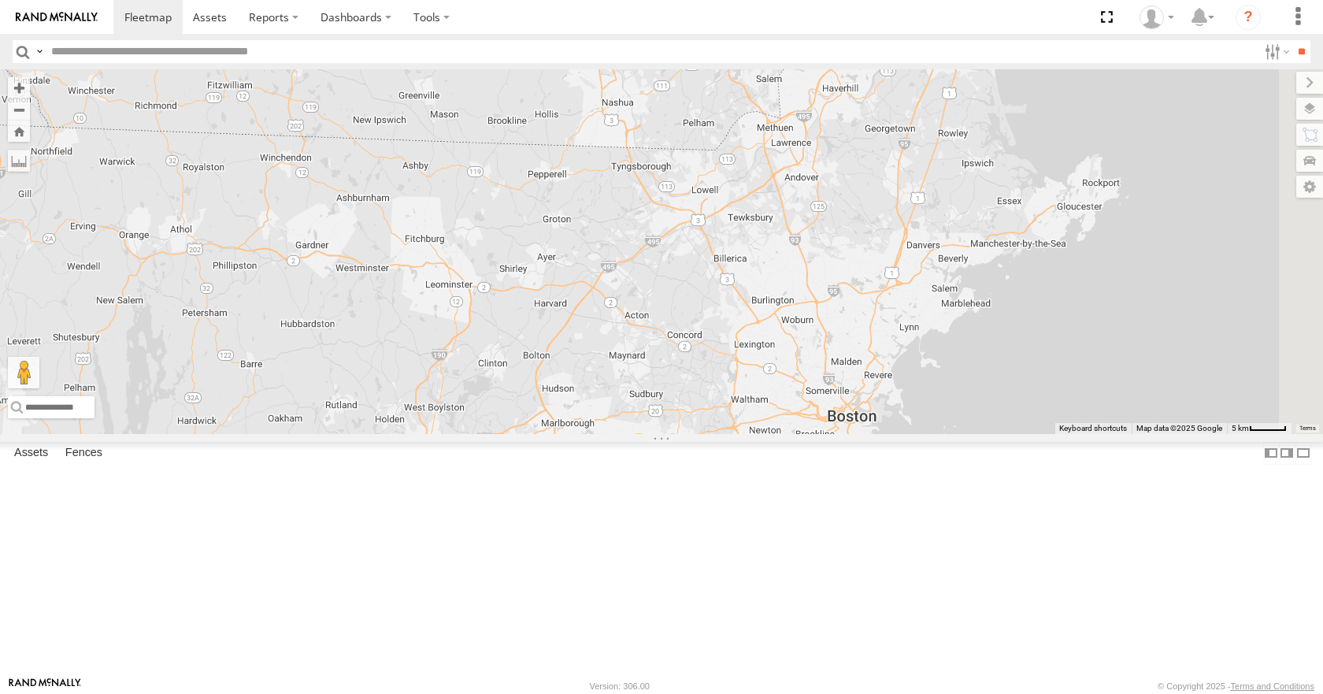
click at [1028, 166] on div "14 11 35 03 12 05 4 6 02 2" at bounding box center [661, 251] width 1323 height 364
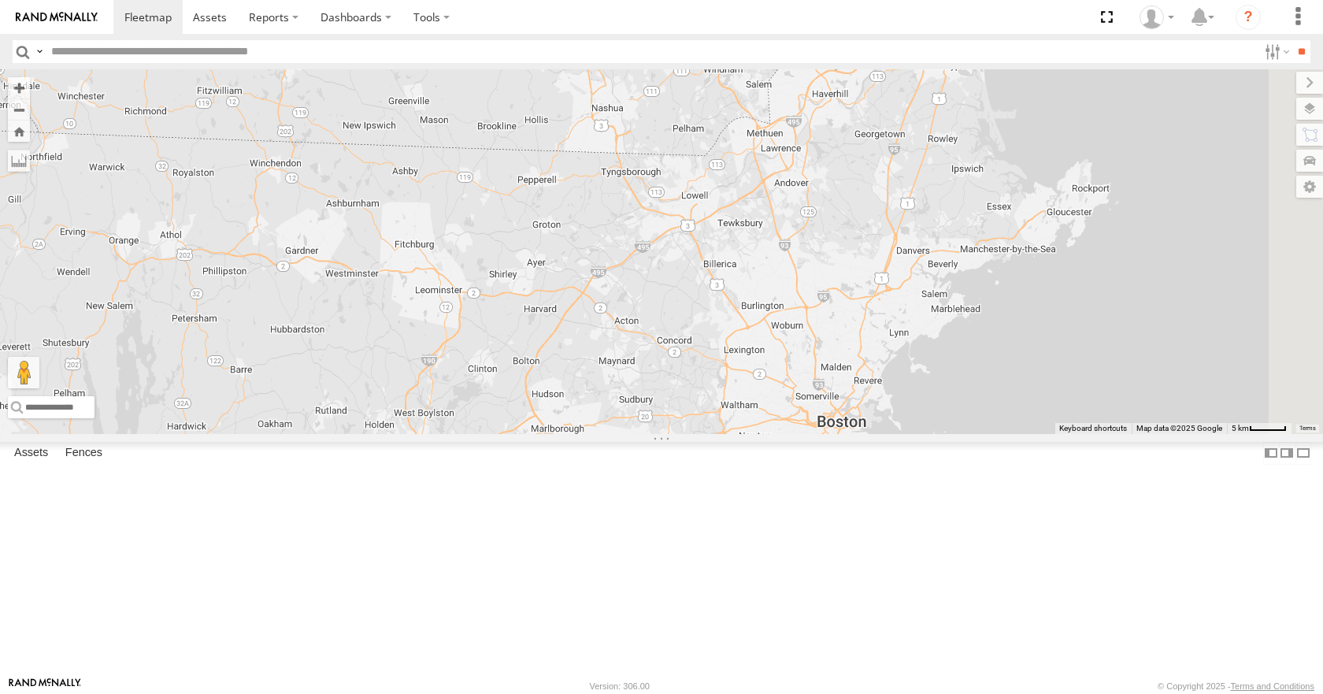
click at [1029, 220] on div "14 11 35 03 12 05 4 6 02 2" at bounding box center [661, 251] width 1323 height 364
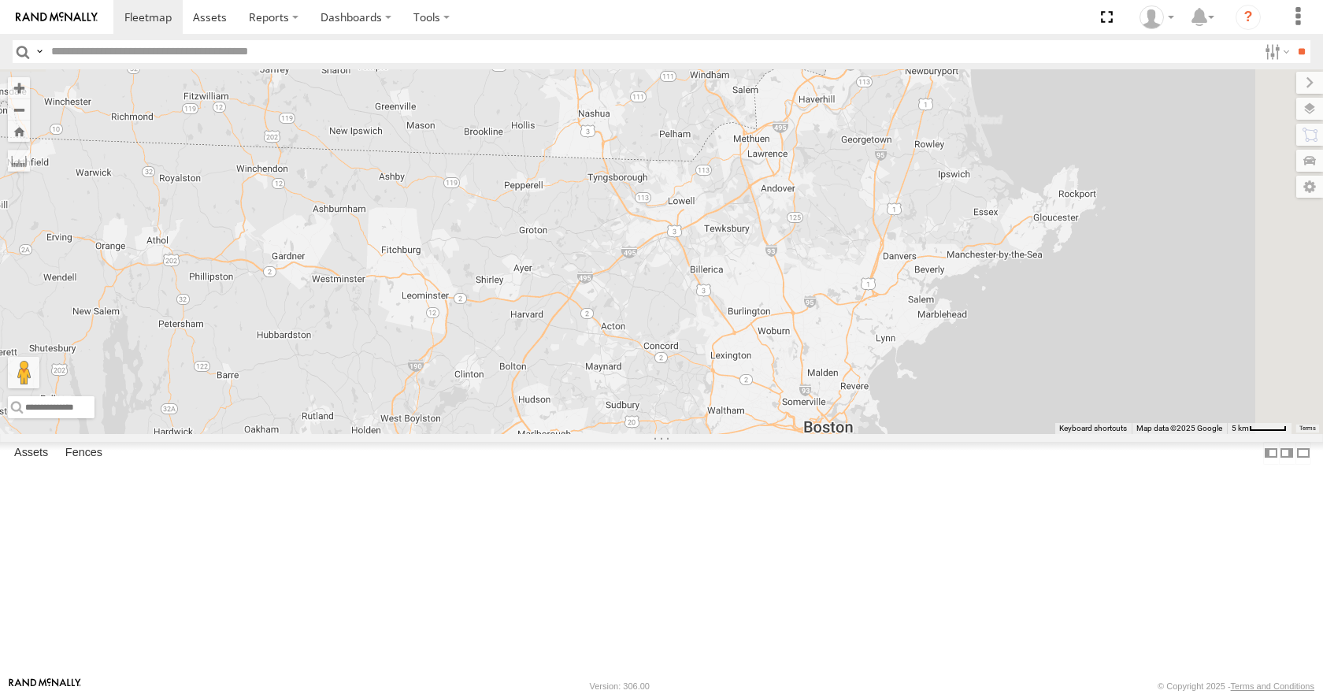
click at [1066, 178] on div "14 11 35 03 12 05 4 6 02 2" at bounding box center [661, 251] width 1323 height 364
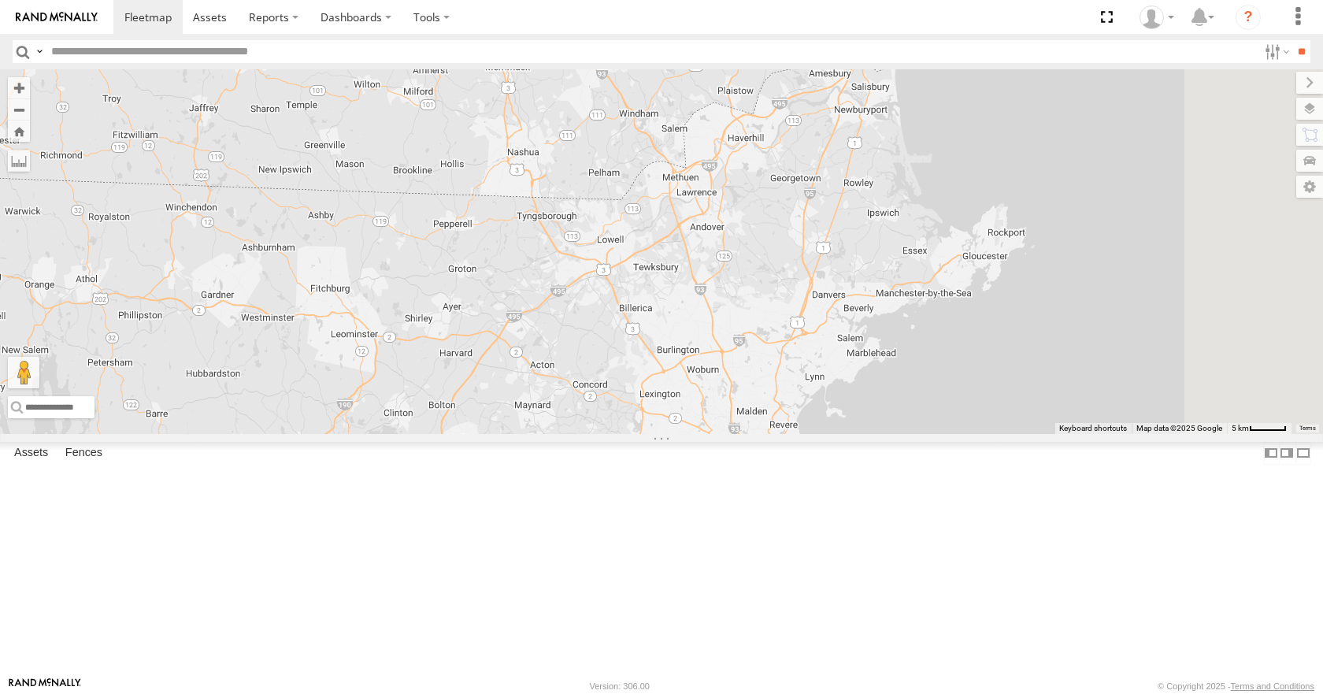
click at [1075, 171] on div "14 11 35 03 12 05 4 6 02 2" at bounding box center [661, 251] width 1323 height 364
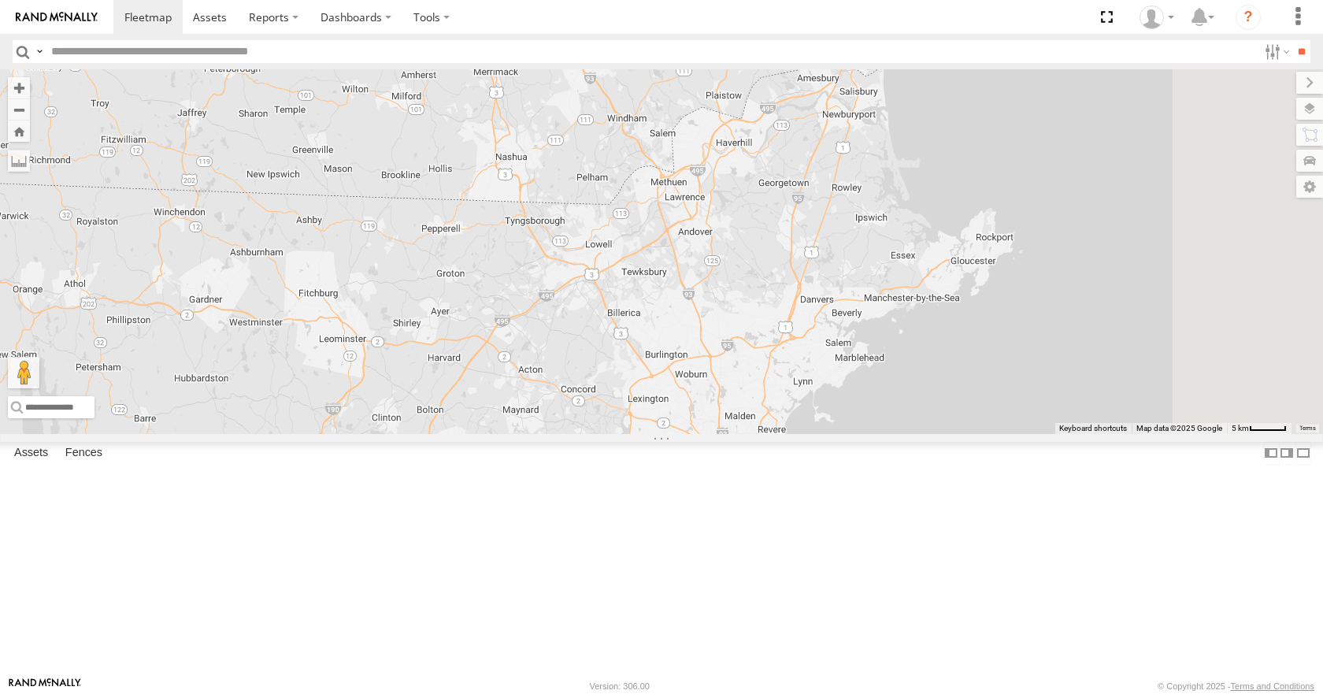
click at [1053, 221] on div "14 11 35 03 12 05 4 6 02 2" at bounding box center [661, 251] width 1323 height 364
click at [1037, 246] on div "14 11 35 03 12 05 4 6 02 2" at bounding box center [661, 251] width 1323 height 364
click at [1030, 320] on div "14 11 35 03 12 05 4 6 02 2" at bounding box center [661, 251] width 1323 height 364
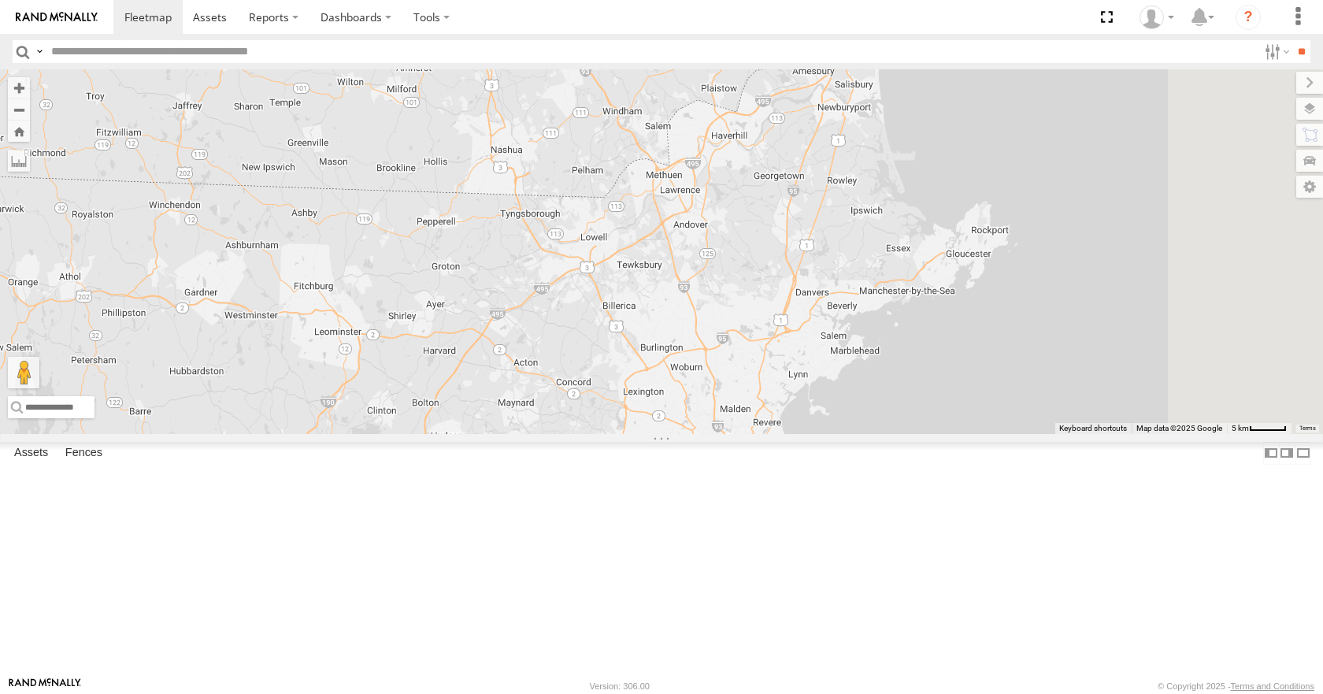
click at [1072, 306] on div "14 11 35 03 12 05 4 6 02 2" at bounding box center [661, 251] width 1323 height 364
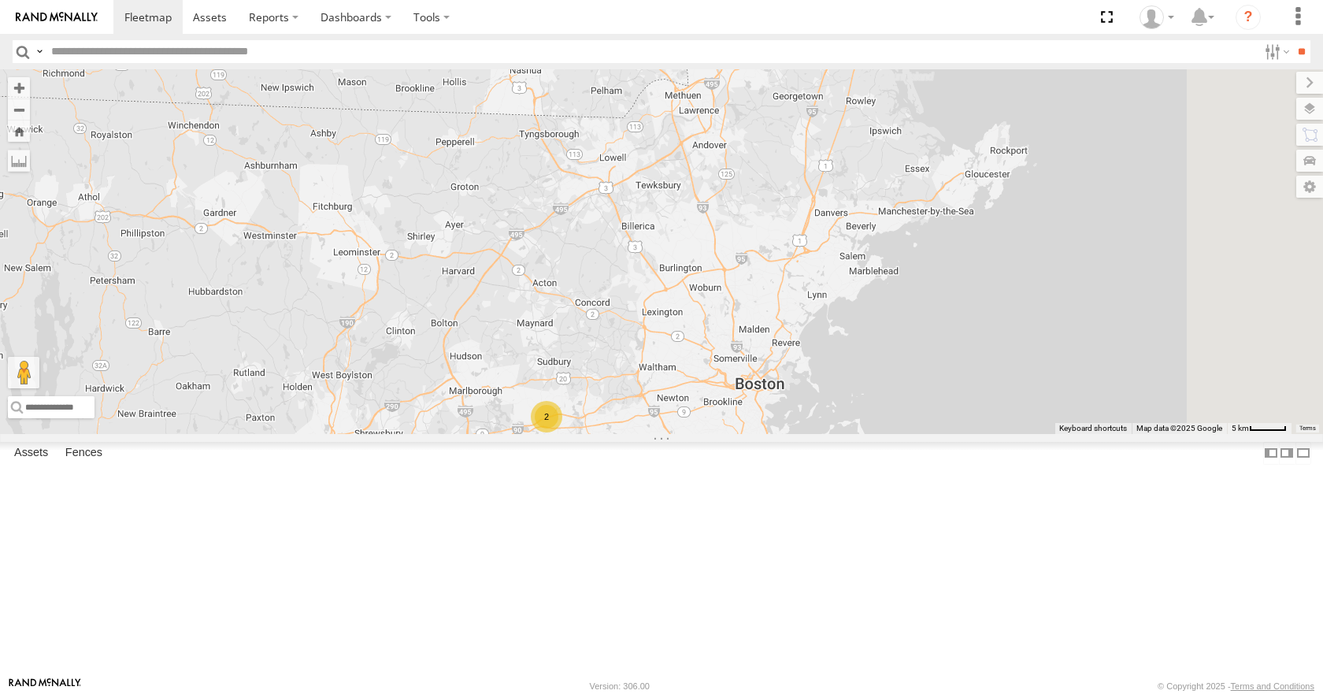
click at [1108, 299] on div "14 11 35 03 12 05 4 6 02 2" at bounding box center [661, 251] width 1323 height 364
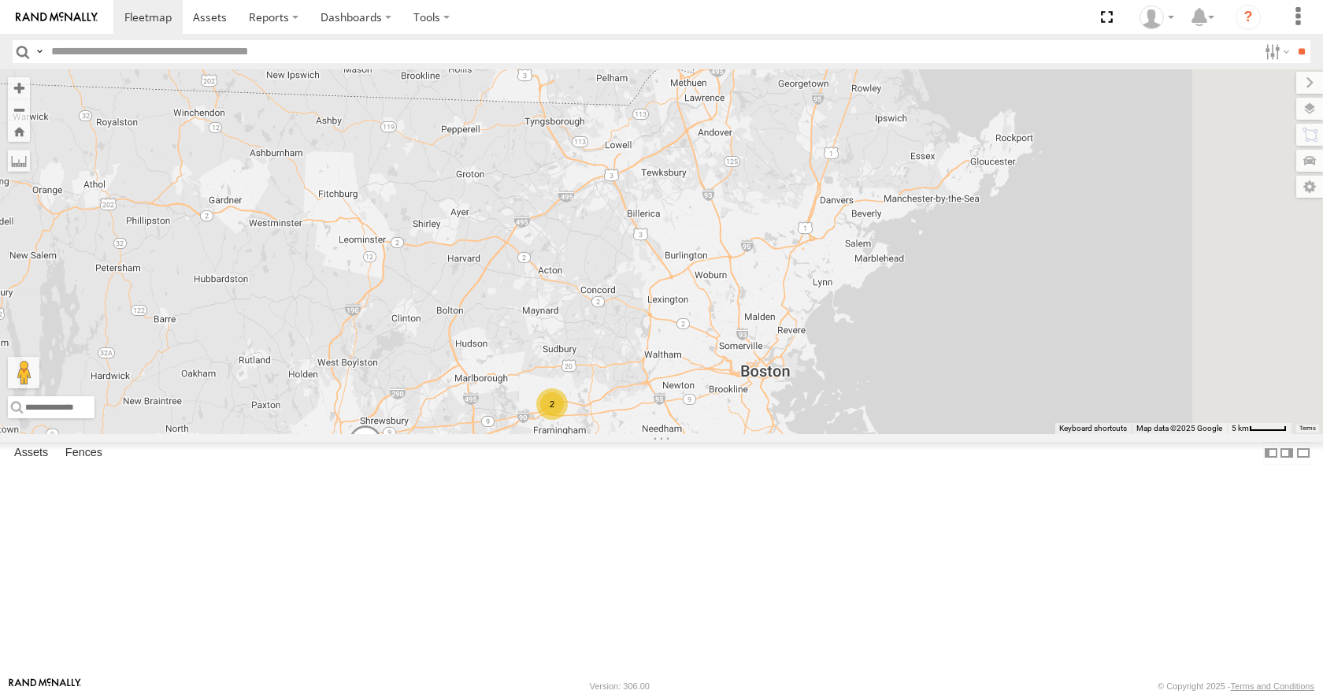
click at [1185, 283] on div "14 11 35 03 12 05 4 6 02 2" at bounding box center [661, 251] width 1323 height 364
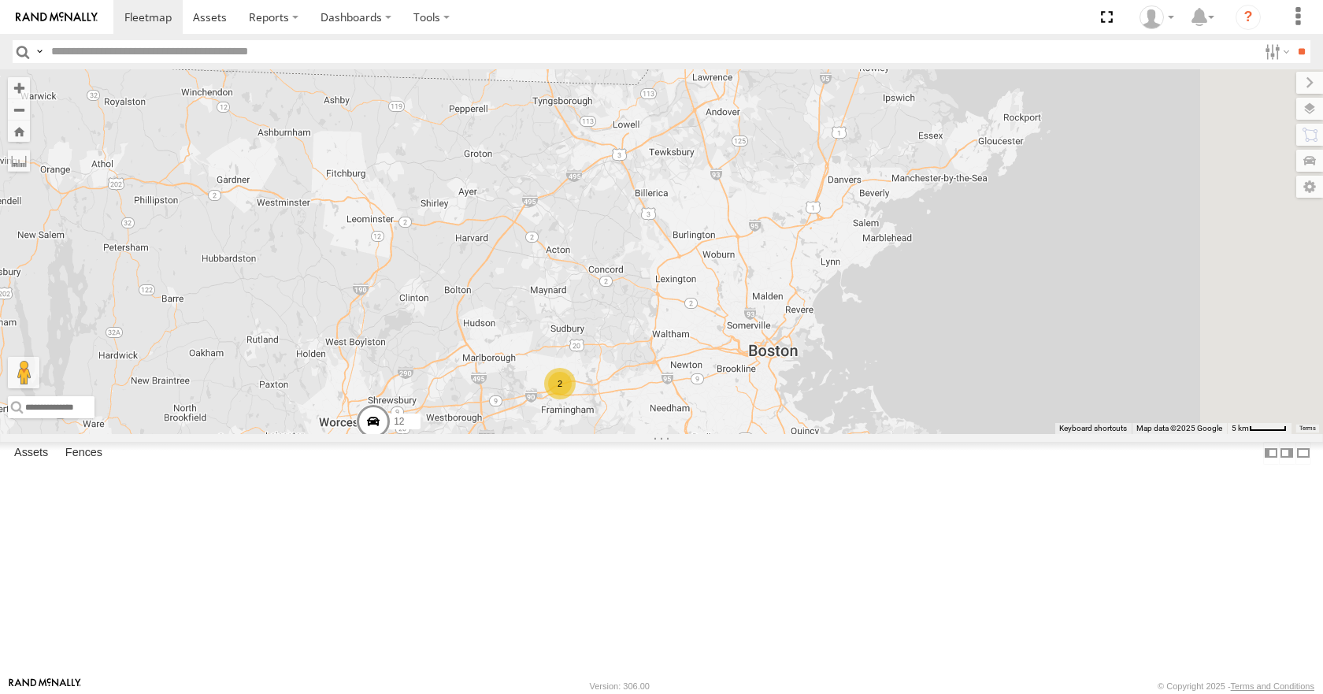
click at [1230, 216] on div "14 11 35 03 12 05 4 6 02 2" at bounding box center [661, 251] width 1323 height 364
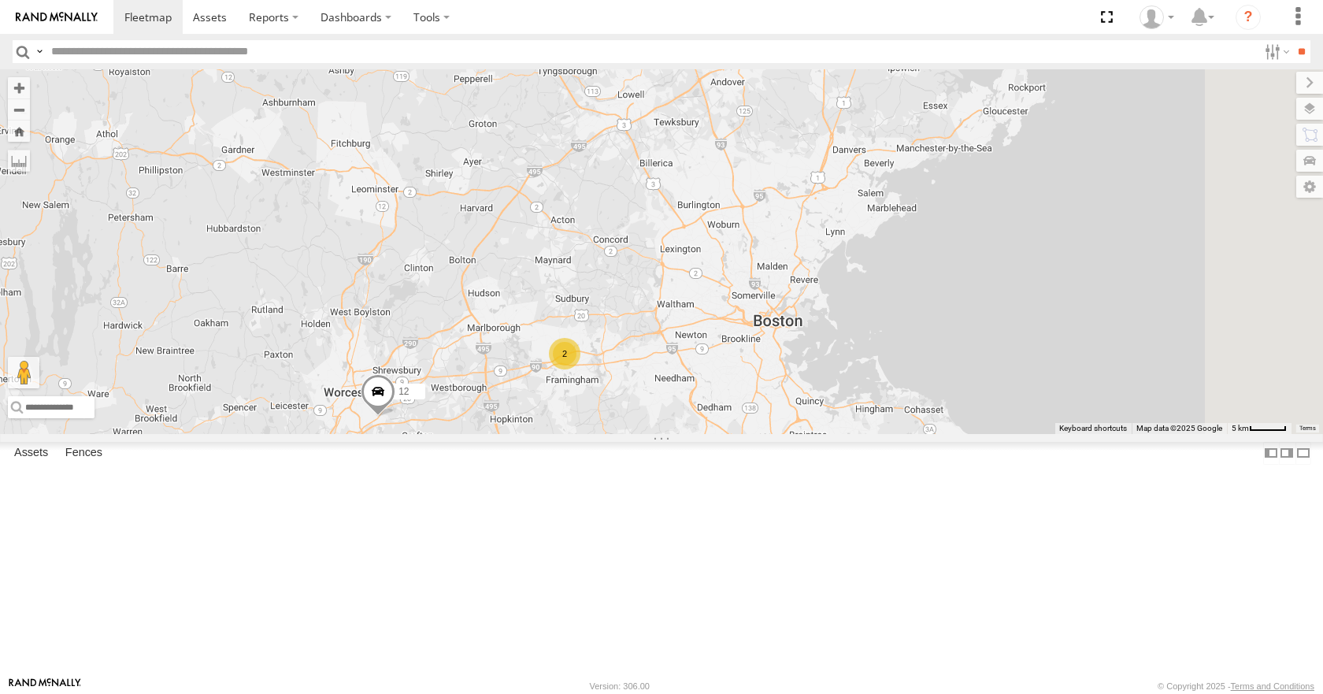
click at [1201, 248] on div "14 11 35 03 12 05 4 6 02 2" at bounding box center [661, 251] width 1323 height 364
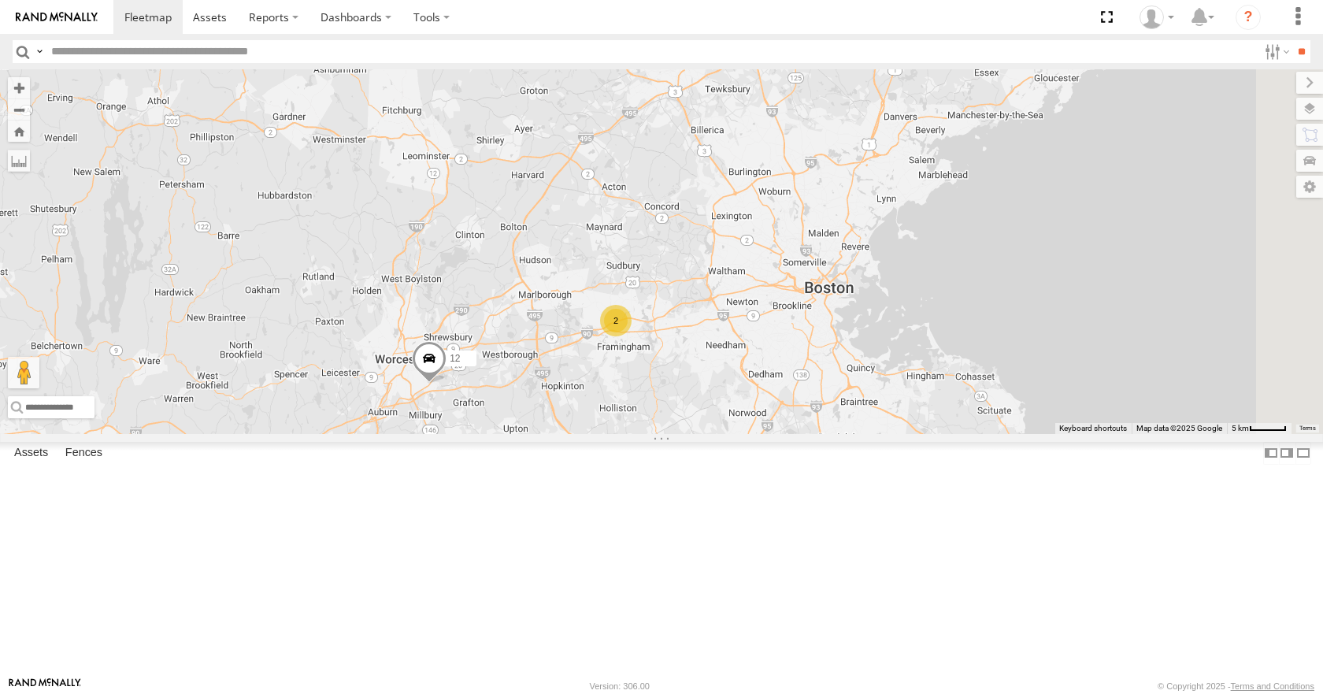
click at [1092, 228] on div "14 11 35 03 12 05 4 6 02 2" at bounding box center [661, 251] width 1323 height 364
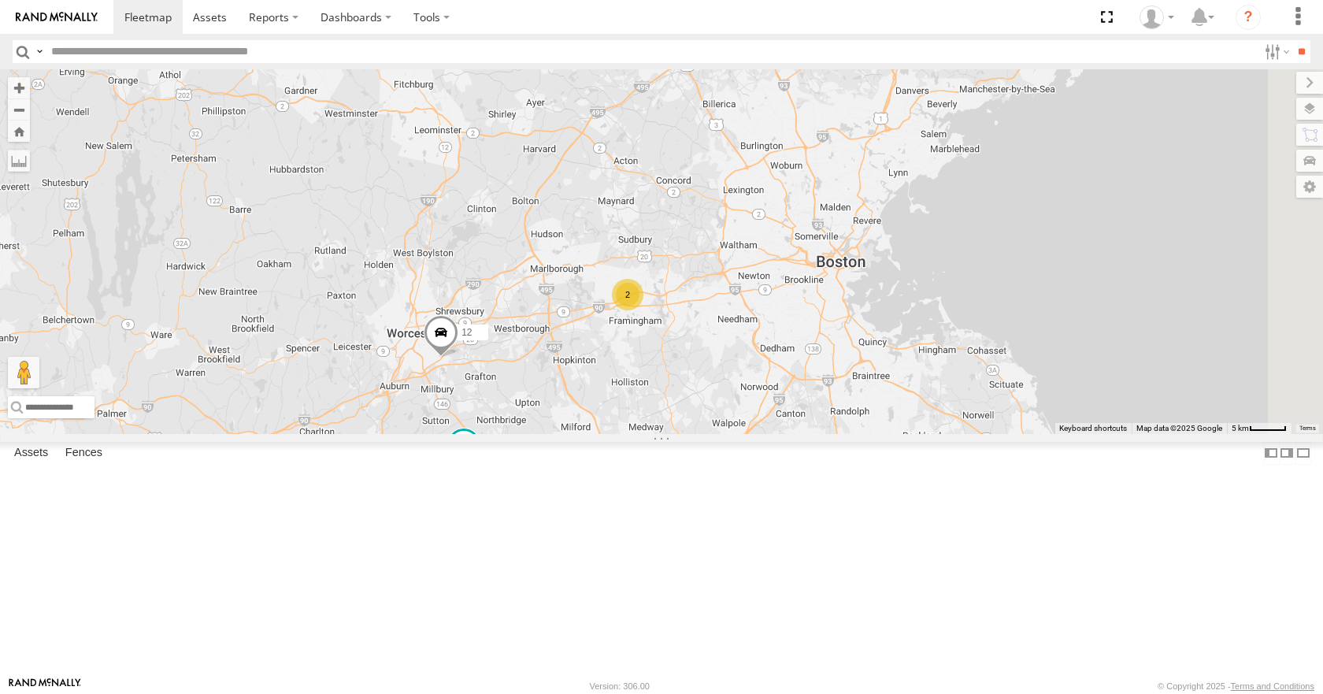
click at [1137, 219] on div "14 11 35 03 12 05 4 6 02 2" at bounding box center [661, 251] width 1323 height 364
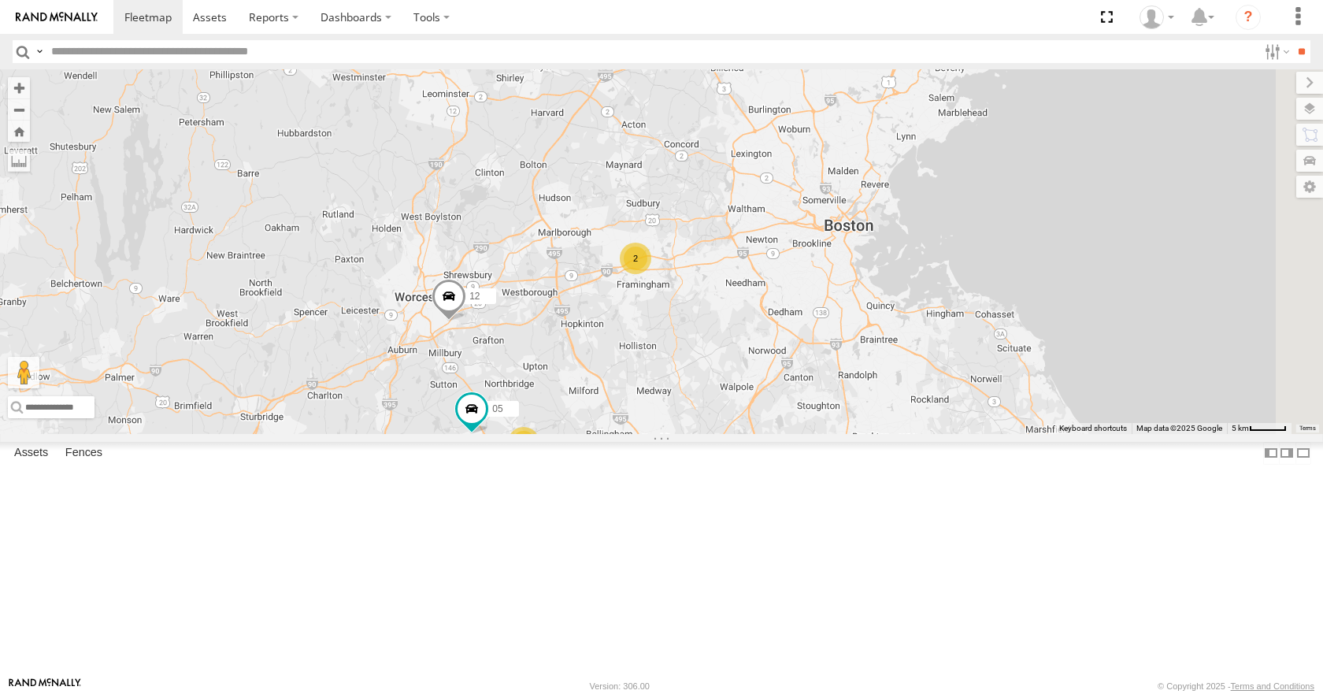
click at [1141, 210] on div "14 11 35 03 12 05 4 6 02 2" at bounding box center [661, 251] width 1323 height 364
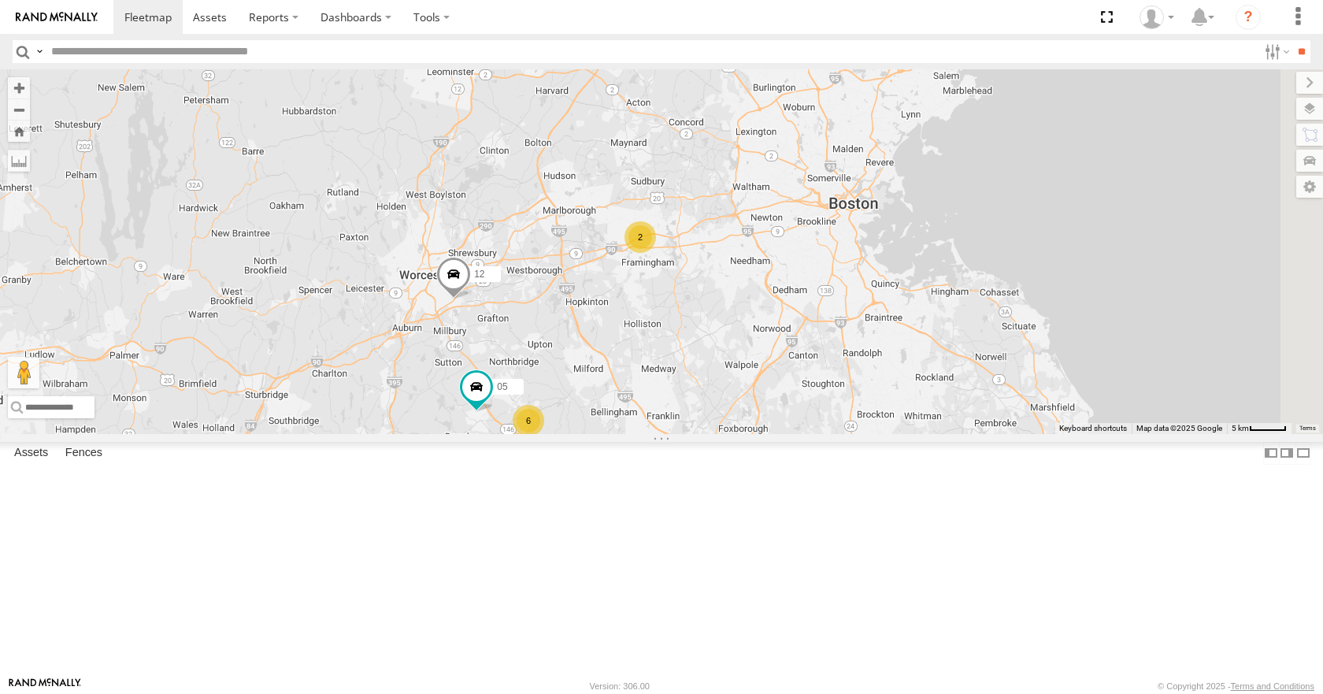
click at [1174, 186] on div "14 11 35 03 12 05 4 6 02 2" at bounding box center [661, 251] width 1323 height 364
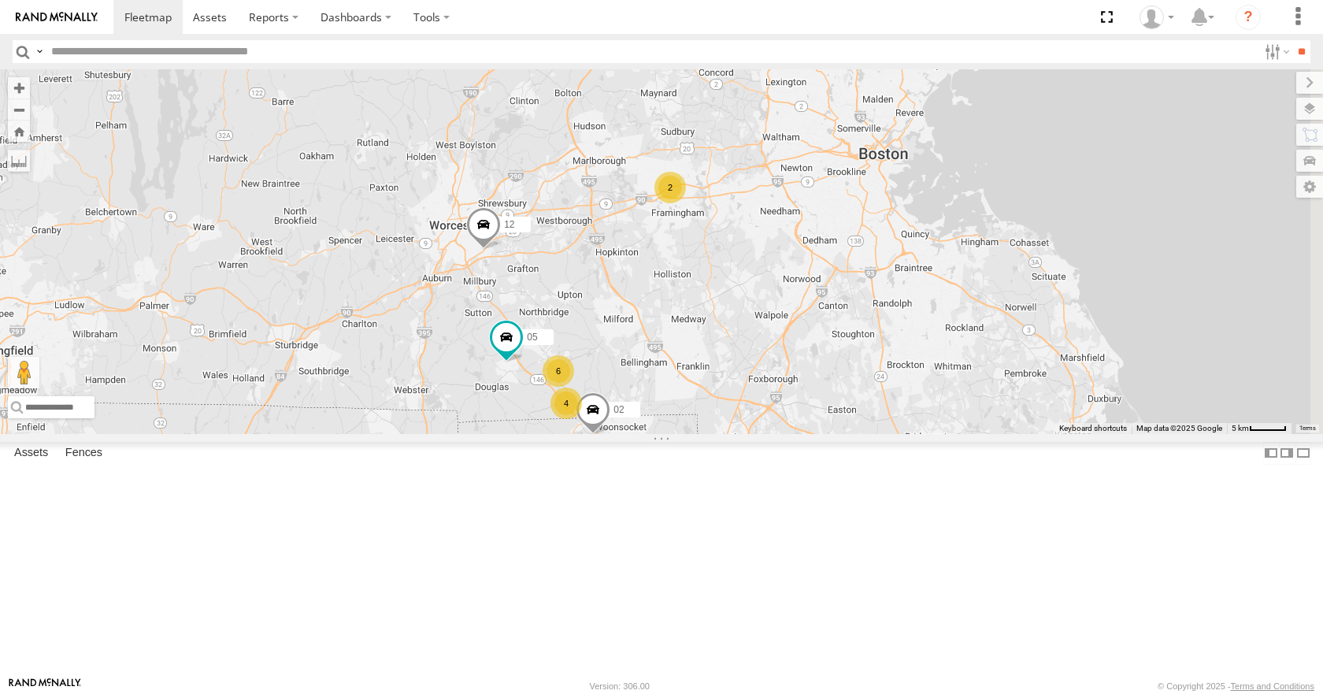
click at [1138, 191] on div "14 11 35 03 12 05 4 6 02 2" at bounding box center [661, 251] width 1323 height 364
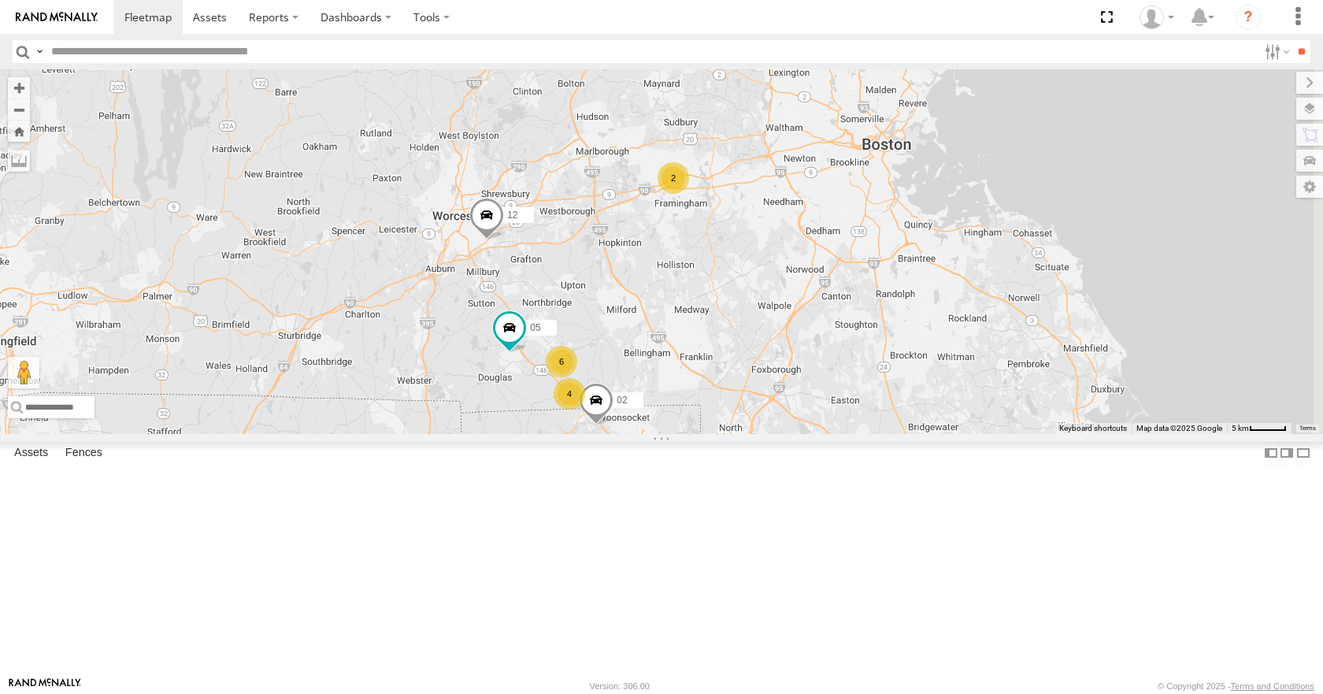
click at [1102, 205] on div "14 11 35 03 12 05 4 6 02 2" at bounding box center [661, 251] width 1323 height 364
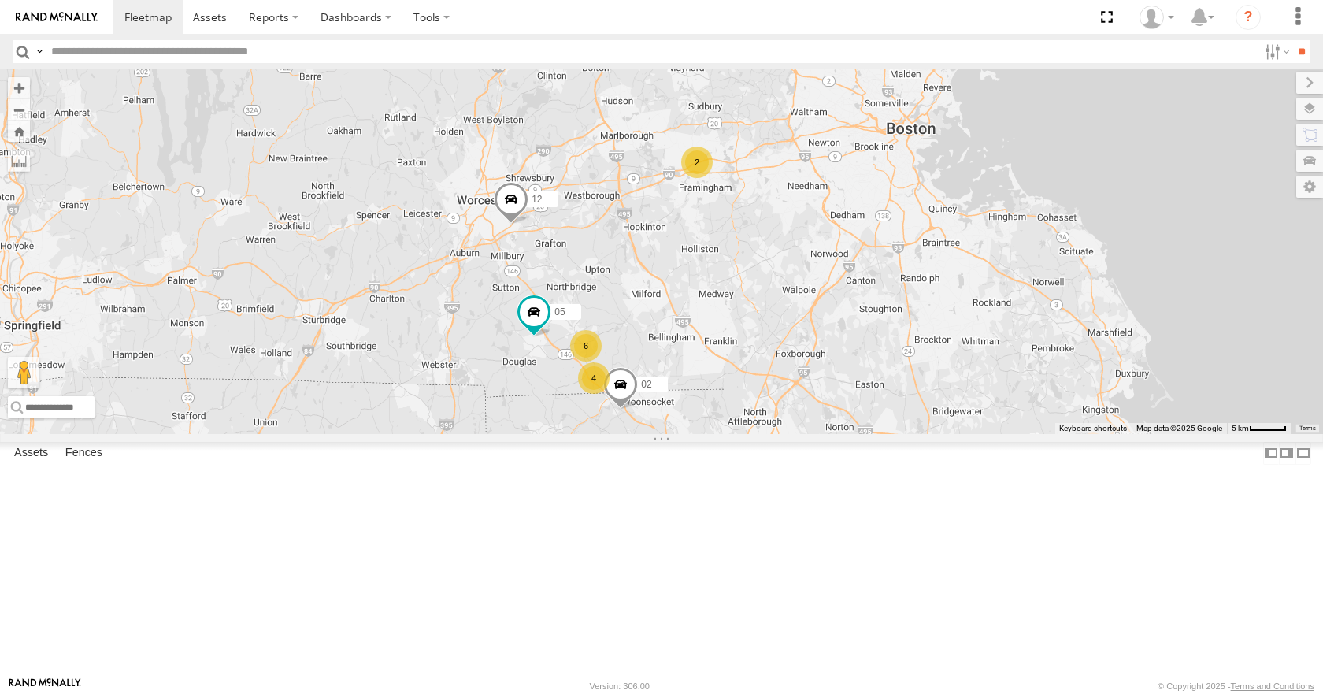
click at [1140, 206] on div "14 11 35 03 12 05 4 6 02 2" at bounding box center [661, 251] width 1323 height 364
click at [1101, 211] on div "14 11 35 03 12 05 4 6 02 2" at bounding box center [661, 251] width 1323 height 364
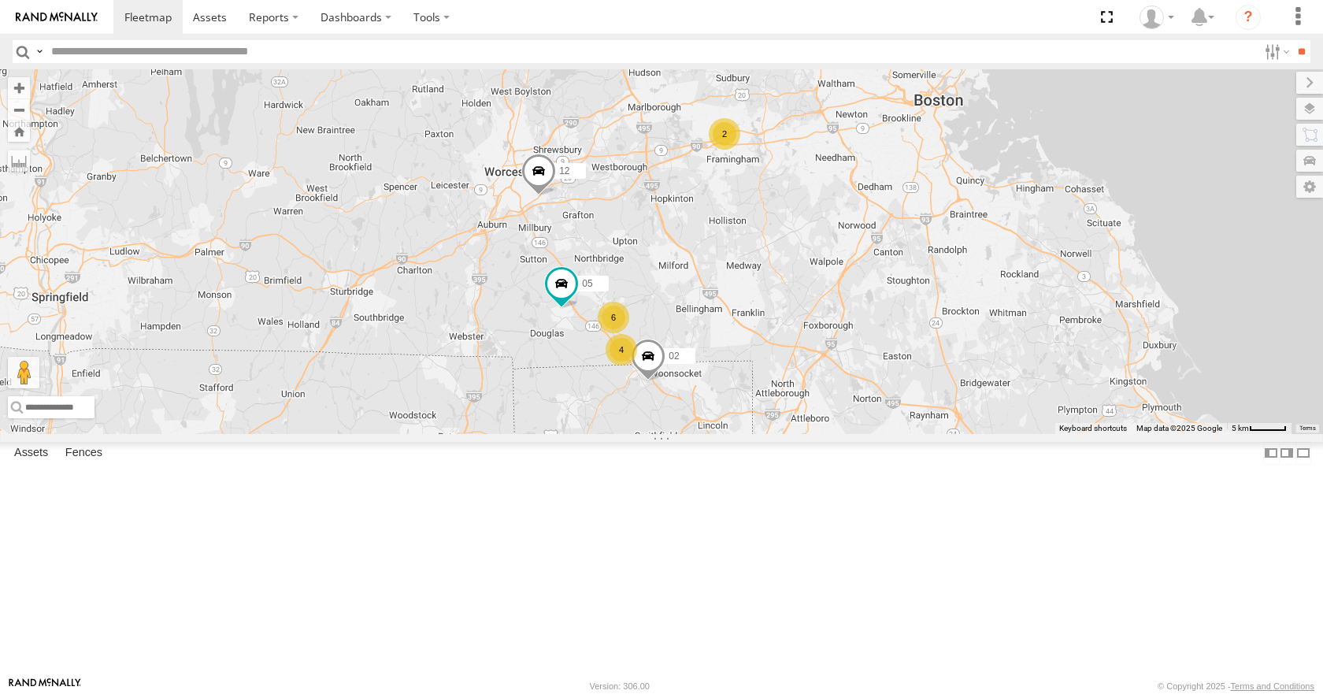
click at [1134, 221] on div "14 11 35 03 12 05 4 6 02 2" at bounding box center [661, 251] width 1323 height 364
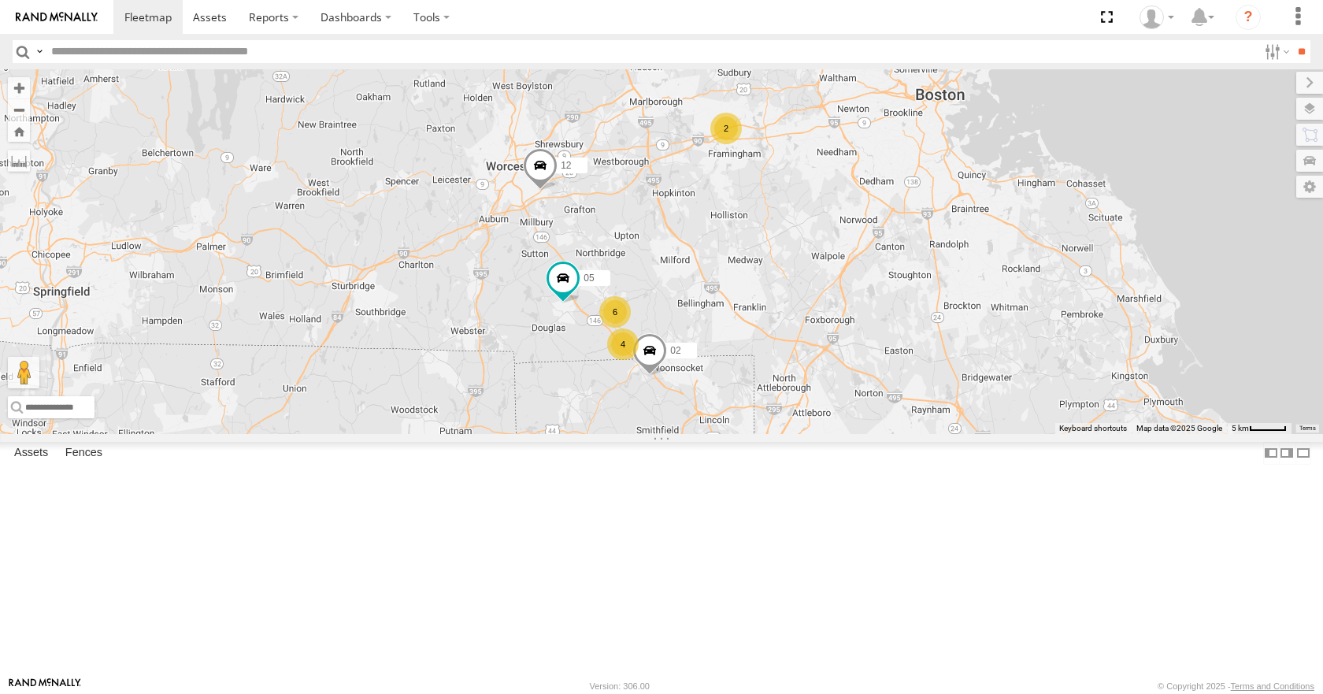
click at [1108, 232] on div "14 11 35 03 12 05 4 6 02 2" at bounding box center [661, 251] width 1323 height 364
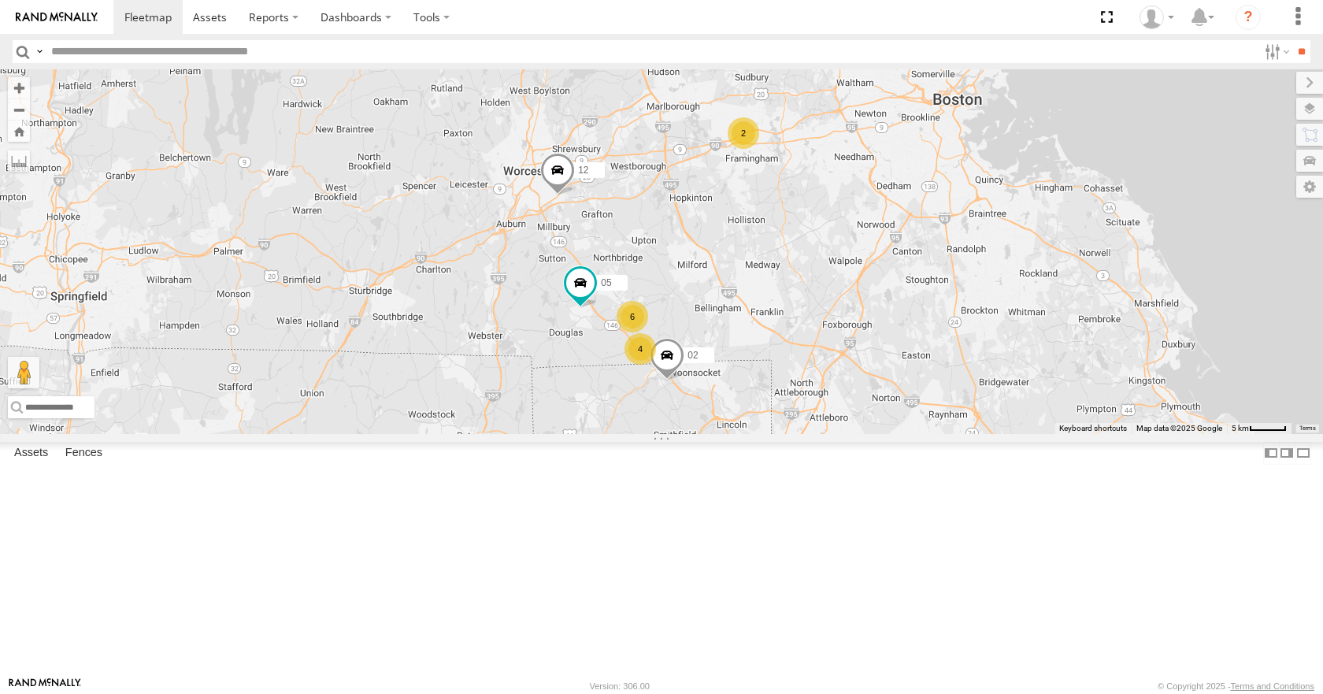
click at [1070, 235] on div "14 11 35 03 12 05 4 6 02 2" at bounding box center [661, 251] width 1323 height 364
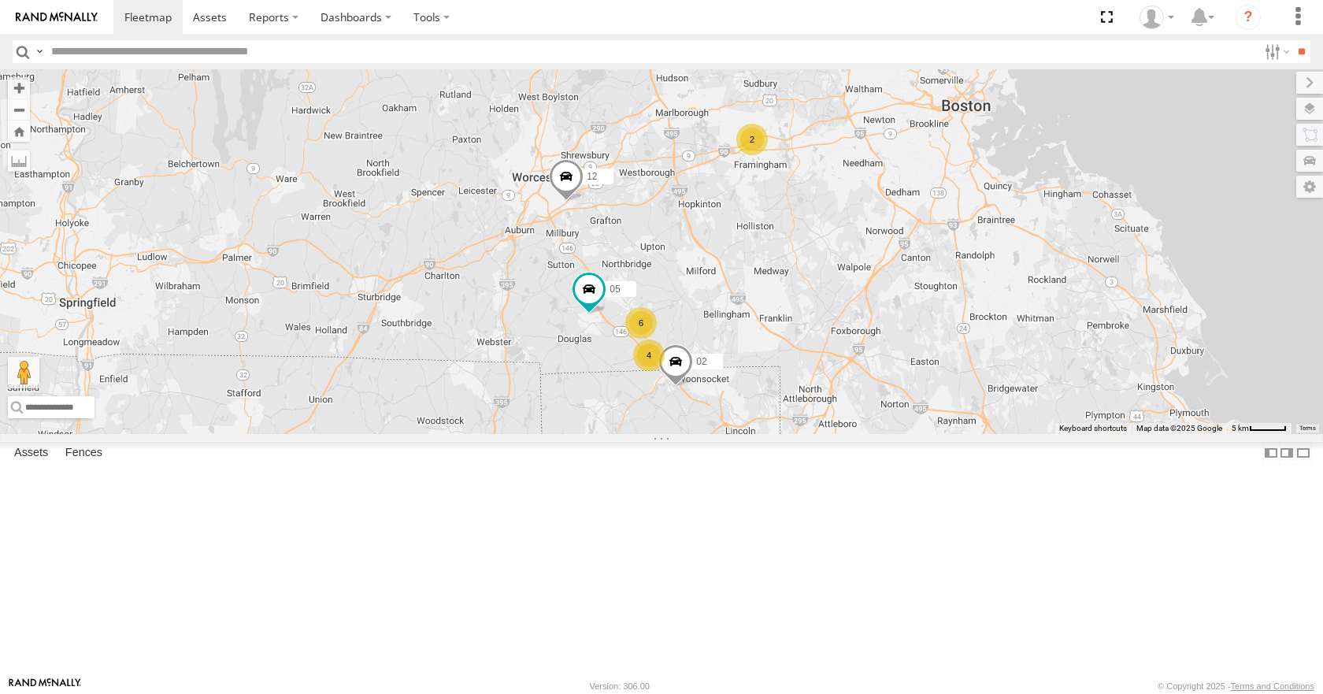
click at [1069, 207] on div "14 11 35 03 12 05 4 6 02 2" at bounding box center [661, 251] width 1323 height 364
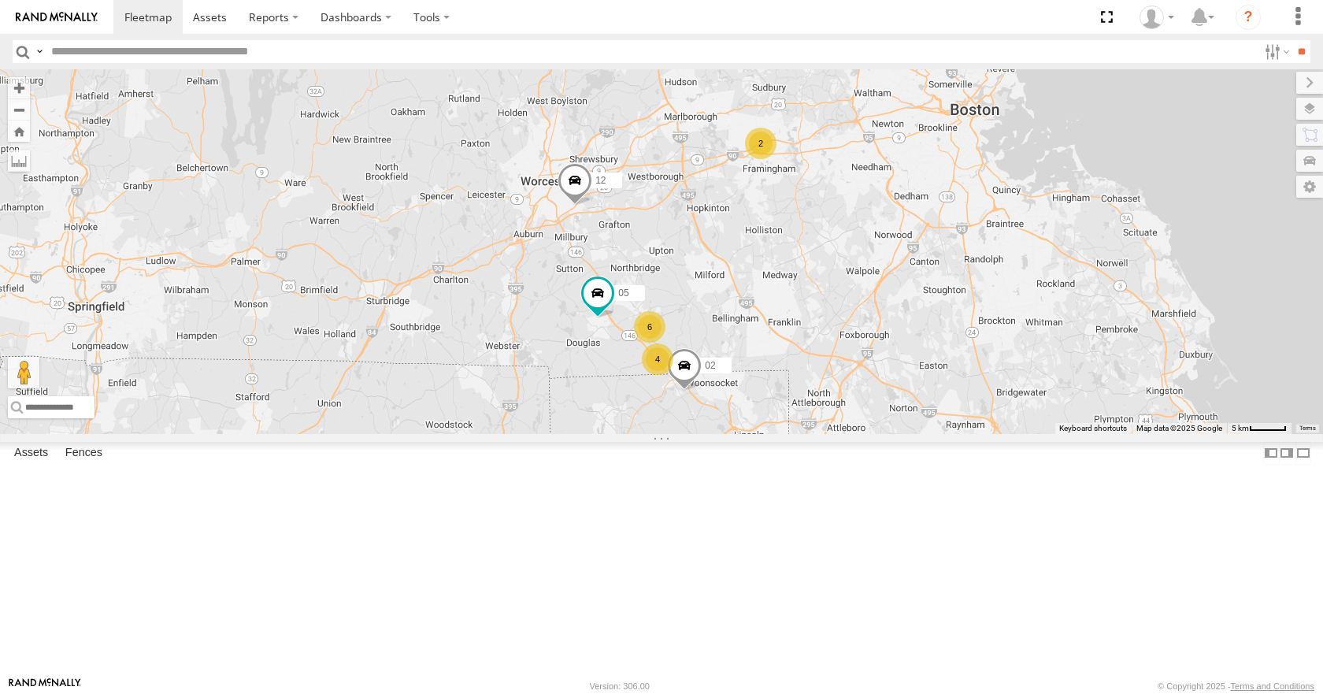
click at [1087, 224] on div "14 11 35 03 12 05 4 6 02 2" at bounding box center [661, 251] width 1323 height 364
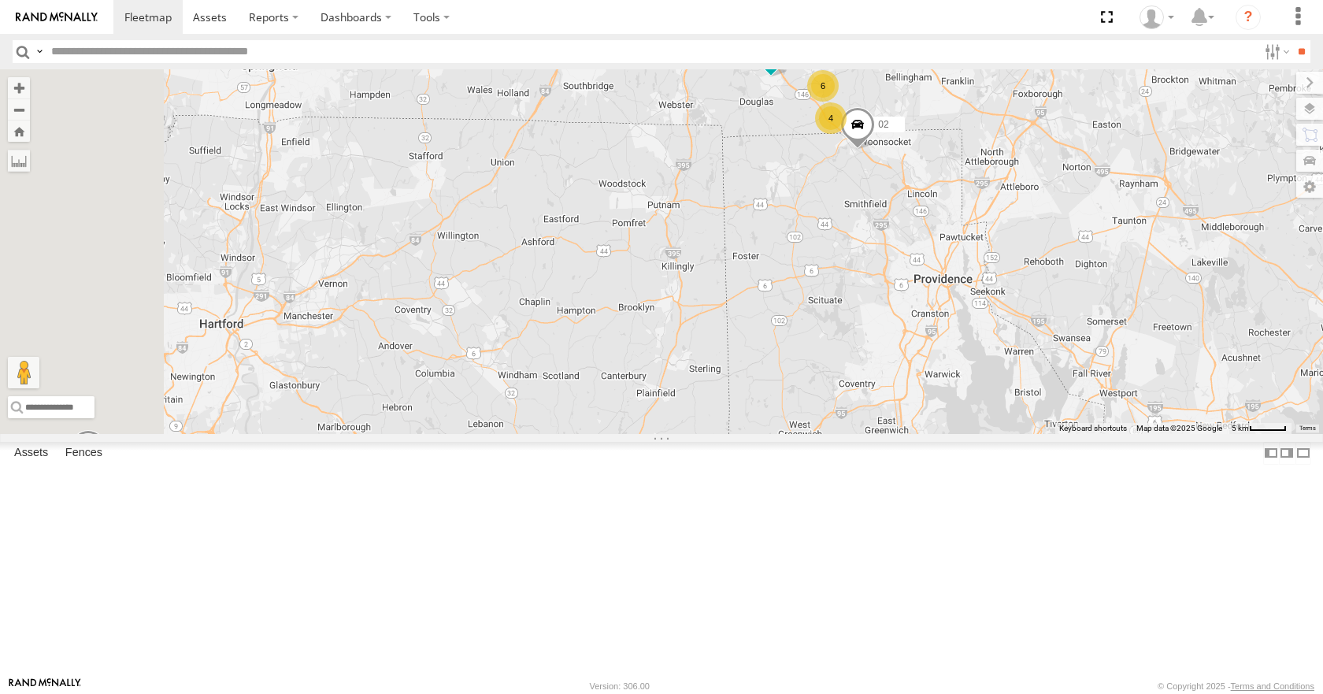
click at [872, 170] on div "14 11 35 03 12 05 4 6 02 2" at bounding box center [661, 251] width 1323 height 364
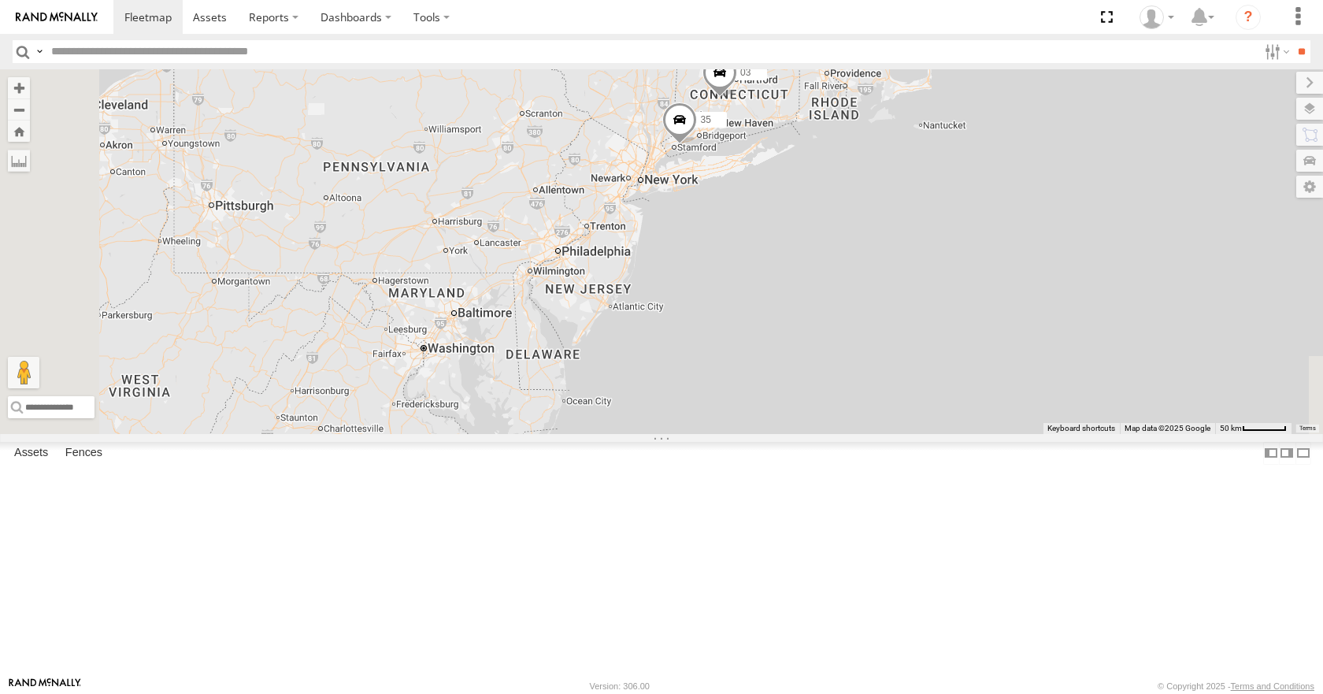
click at [983, 266] on div "14 11 35 03 13 2" at bounding box center [661, 251] width 1323 height 364
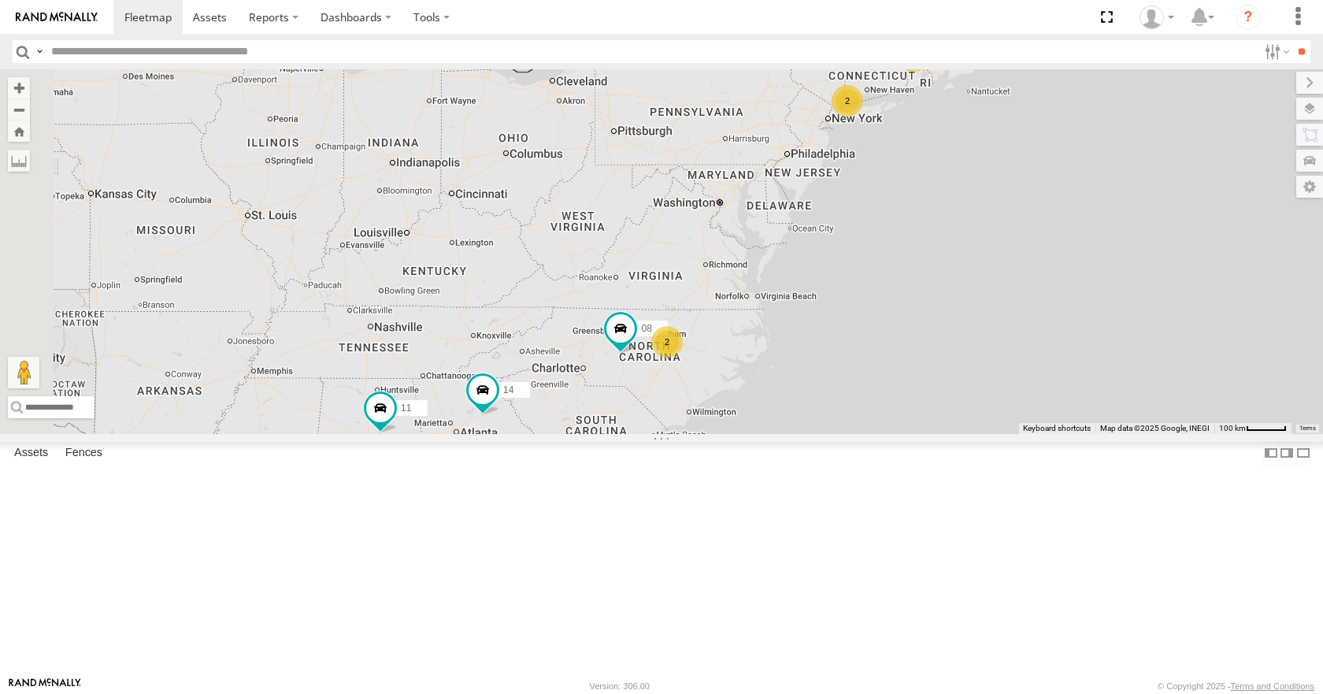
click at [1068, 284] on div "14 11 15 2 08 2" at bounding box center [661, 251] width 1323 height 364
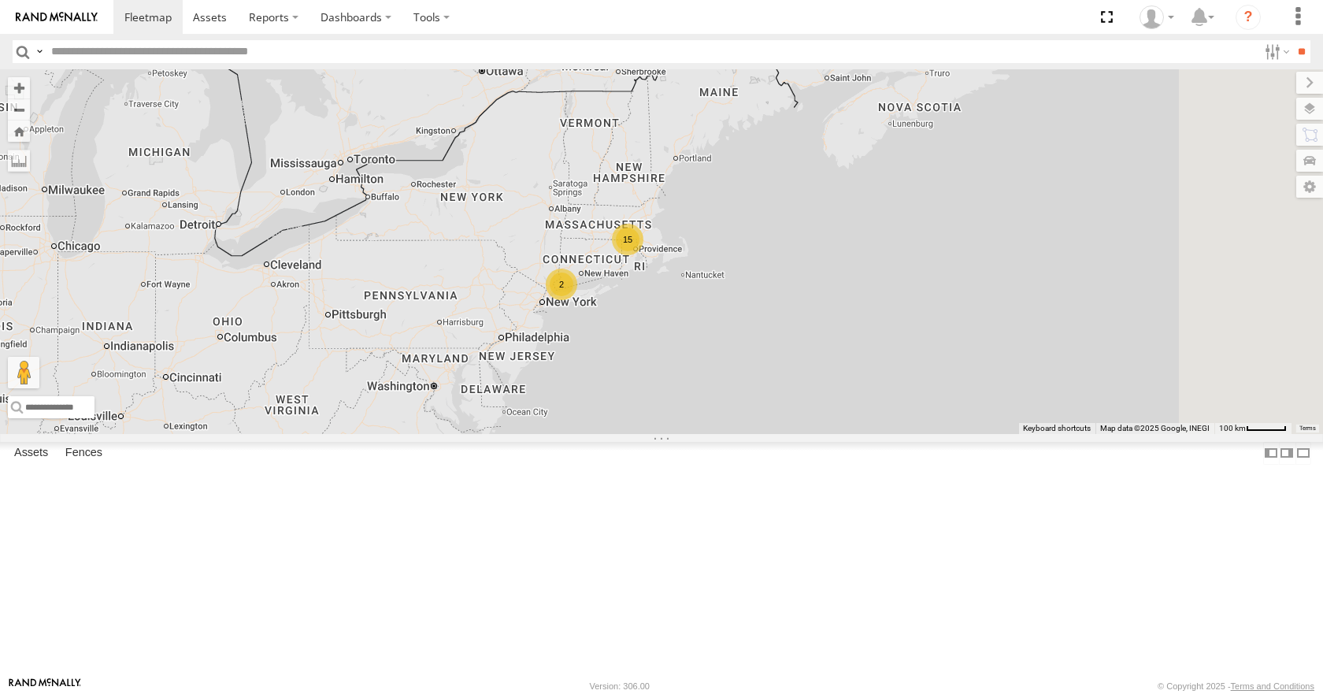
click at [713, 433] on div "14 11 15 2 08 2" at bounding box center [661, 251] width 1323 height 364
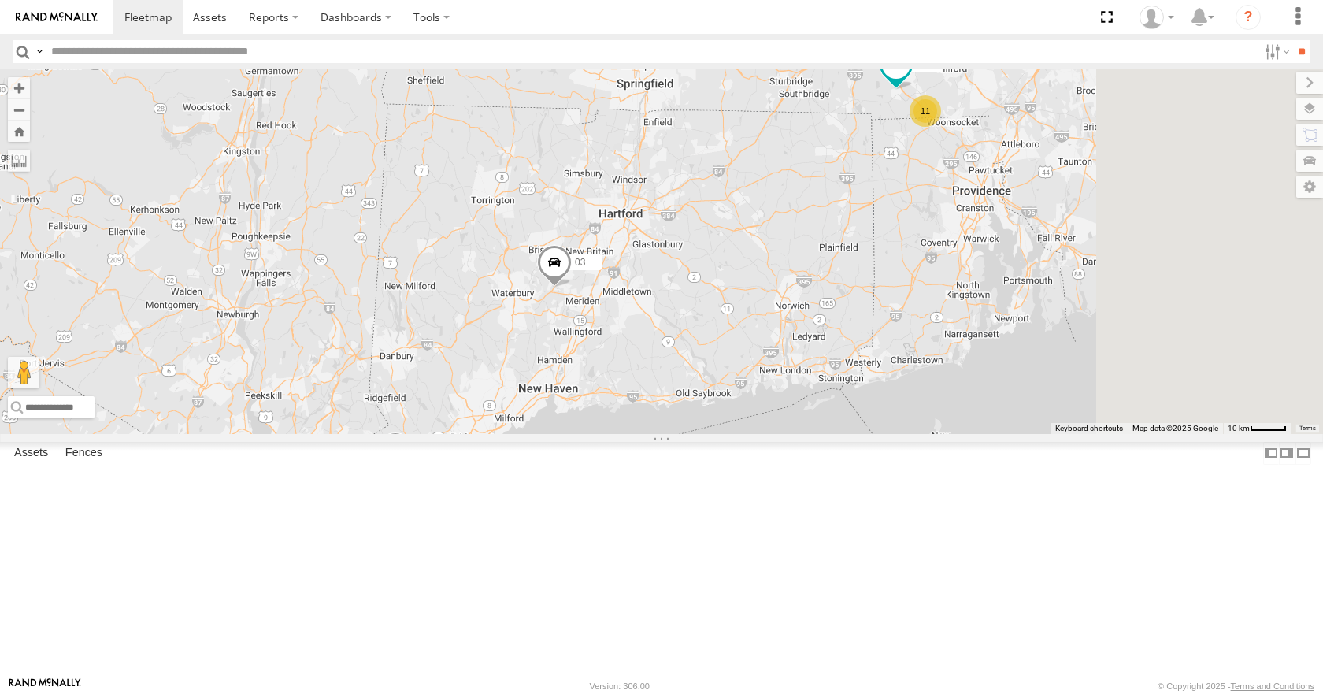
click at [808, 433] on div "14 11 08 35 03 12 11 05" at bounding box center [661, 251] width 1323 height 364
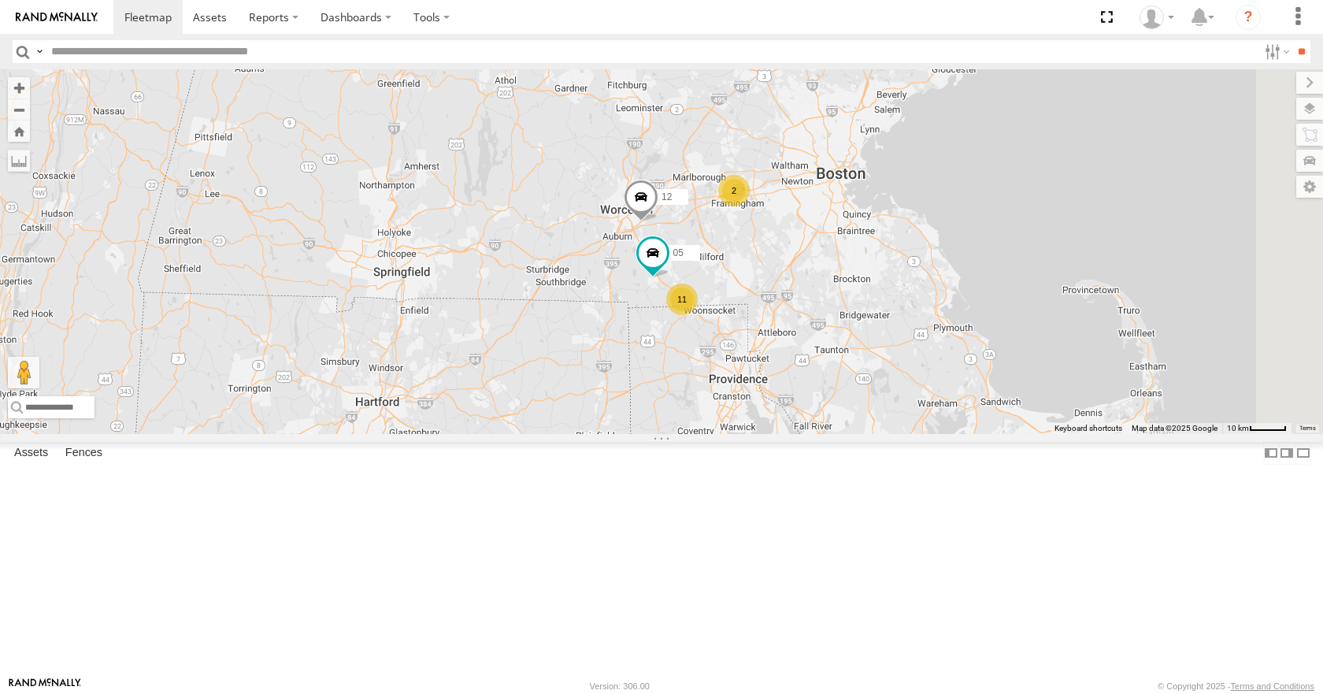
click at [729, 415] on div "14 11 08 35 03 12 11 05 2" at bounding box center [661, 251] width 1323 height 364
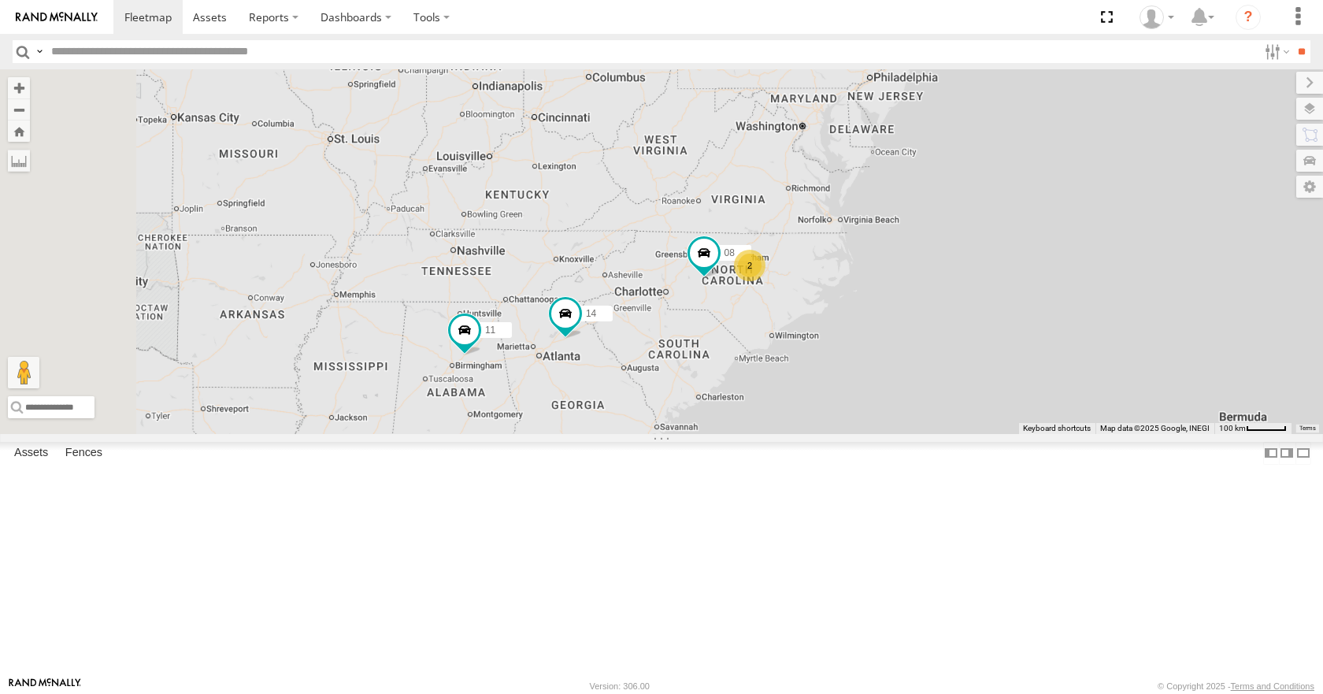
drag, startPoint x: 712, startPoint y: 409, endPoint x: 785, endPoint y: 313, distance: 120.8
click at [785, 313] on div "15 2 14 08 11 2" at bounding box center [661, 251] width 1323 height 364
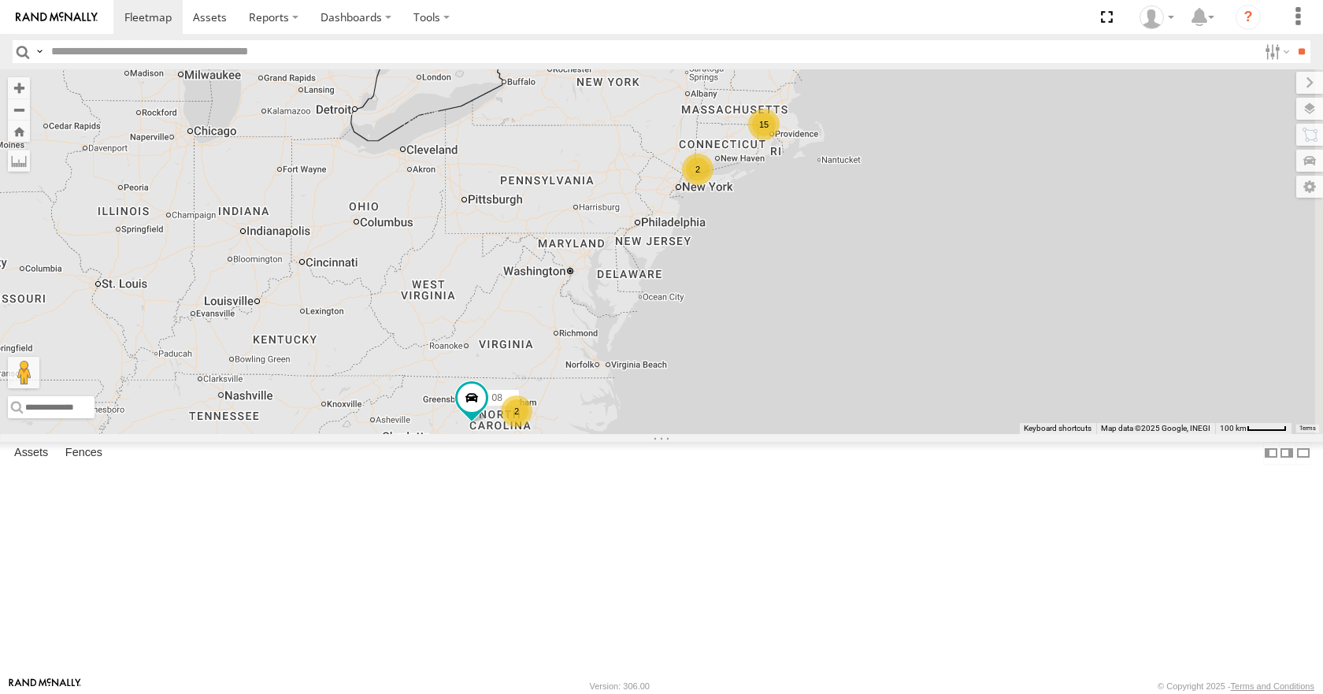
drag, startPoint x: 887, startPoint y: 265, endPoint x: 653, endPoint y: 409, distance: 275.7
click at [653, 409] on div "15 2 14 08 11 2" at bounding box center [661, 251] width 1323 height 364
drag, startPoint x: 653, startPoint y: 409, endPoint x: 767, endPoint y: 348, distance: 129.6
click at [767, 348] on div "15 2 14 08 11 2" at bounding box center [661, 251] width 1323 height 364
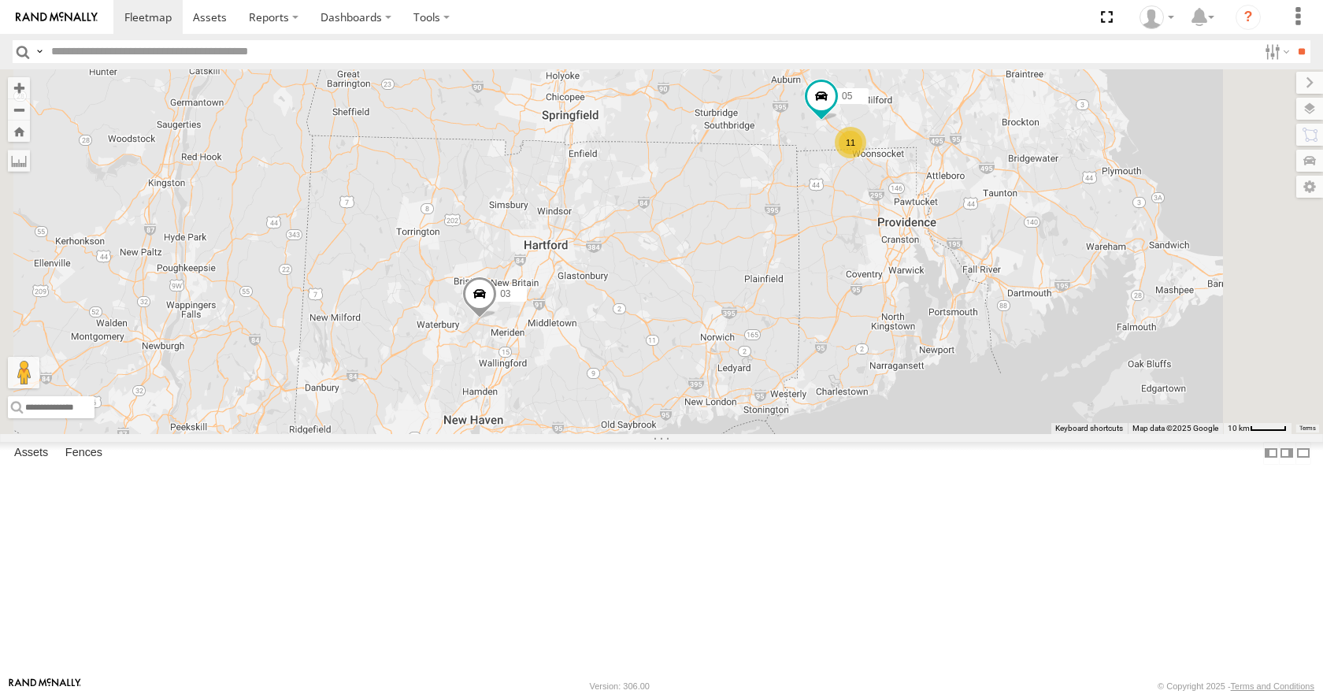
drag, startPoint x: 1079, startPoint y: 173, endPoint x: 1119, endPoint y: 197, distance: 46.6
click at [1119, 197] on div "14 08 11 35 12 03 11 05 2" at bounding box center [661, 251] width 1323 height 364
drag, startPoint x: 607, startPoint y: 441, endPoint x: 930, endPoint y: 101, distance: 468.9
click at [930, 101] on div "14 08 11 35 12 03 11 05 2" at bounding box center [661, 251] width 1323 height 364
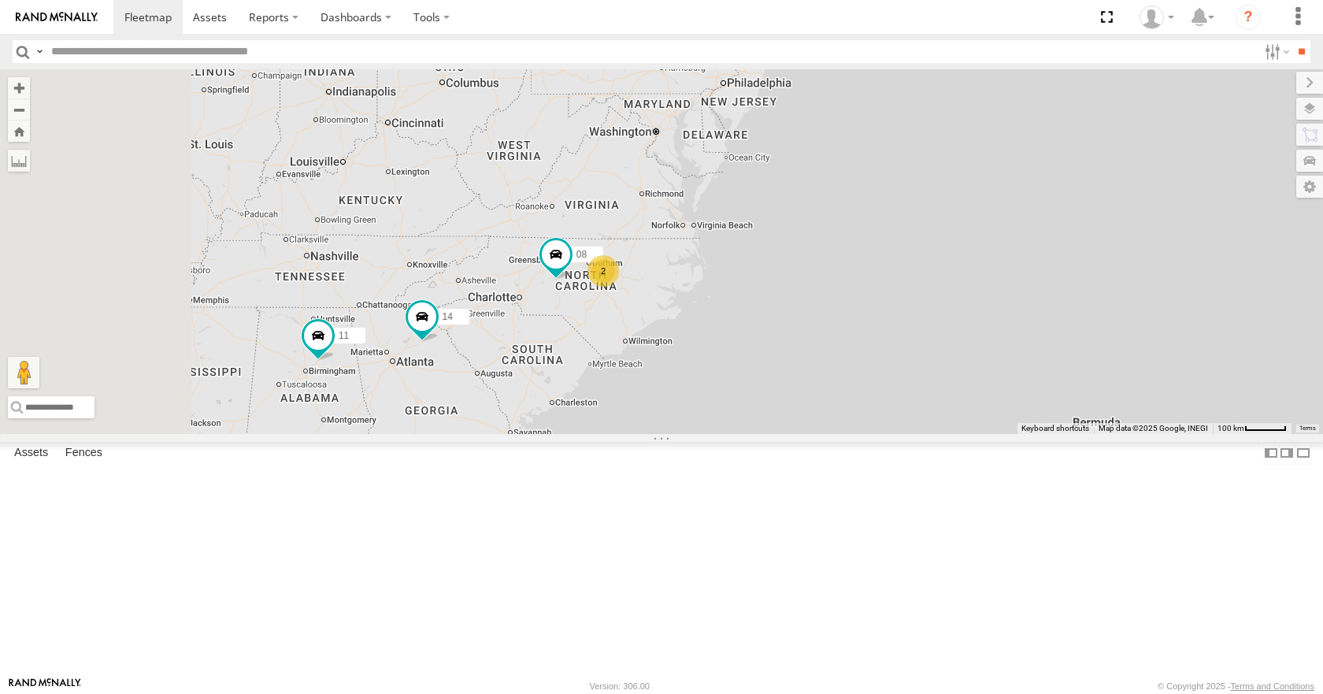
drag, startPoint x: 663, startPoint y: 512, endPoint x: 897, endPoint y: 250, distance: 350.7
click at [897, 250] on div "14 08 11 15 2 2" at bounding box center [661, 251] width 1323 height 364
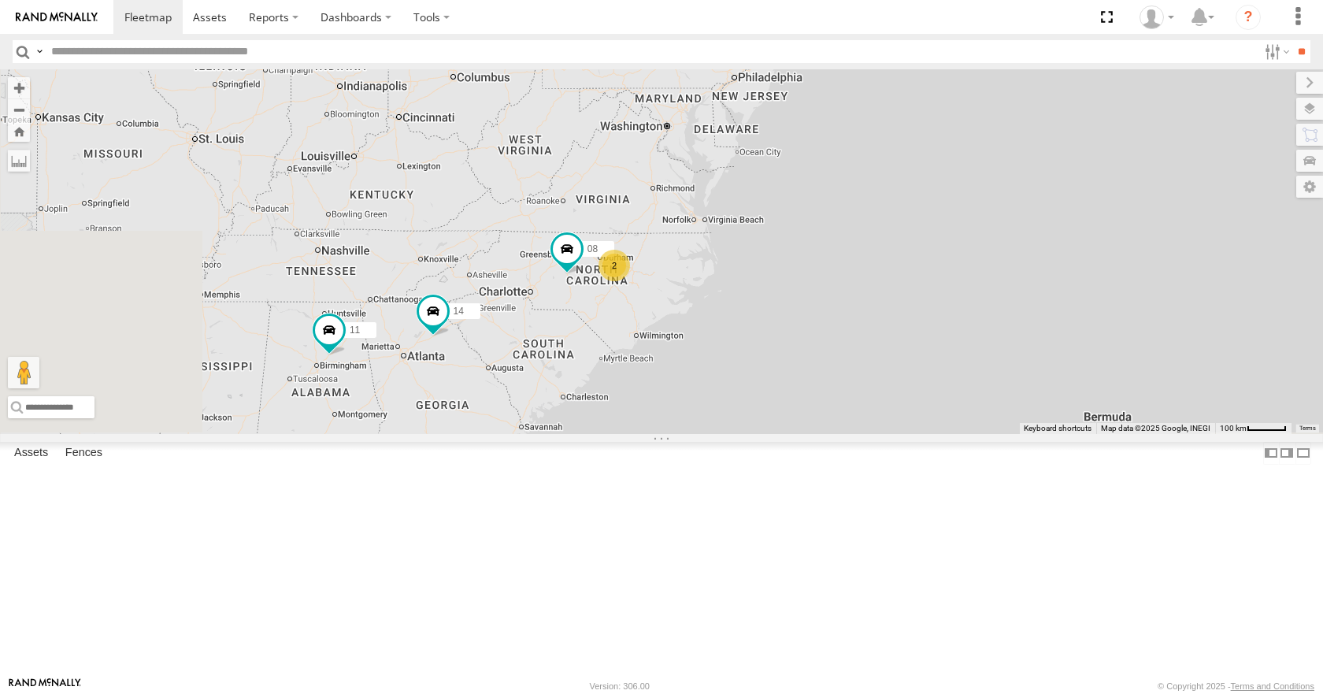
drag, startPoint x: 878, startPoint y: 287, endPoint x: 911, endPoint y: 272, distance: 36.6
click at [911, 272] on div "14 08 11 15 2 2" at bounding box center [661, 251] width 1323 height 364
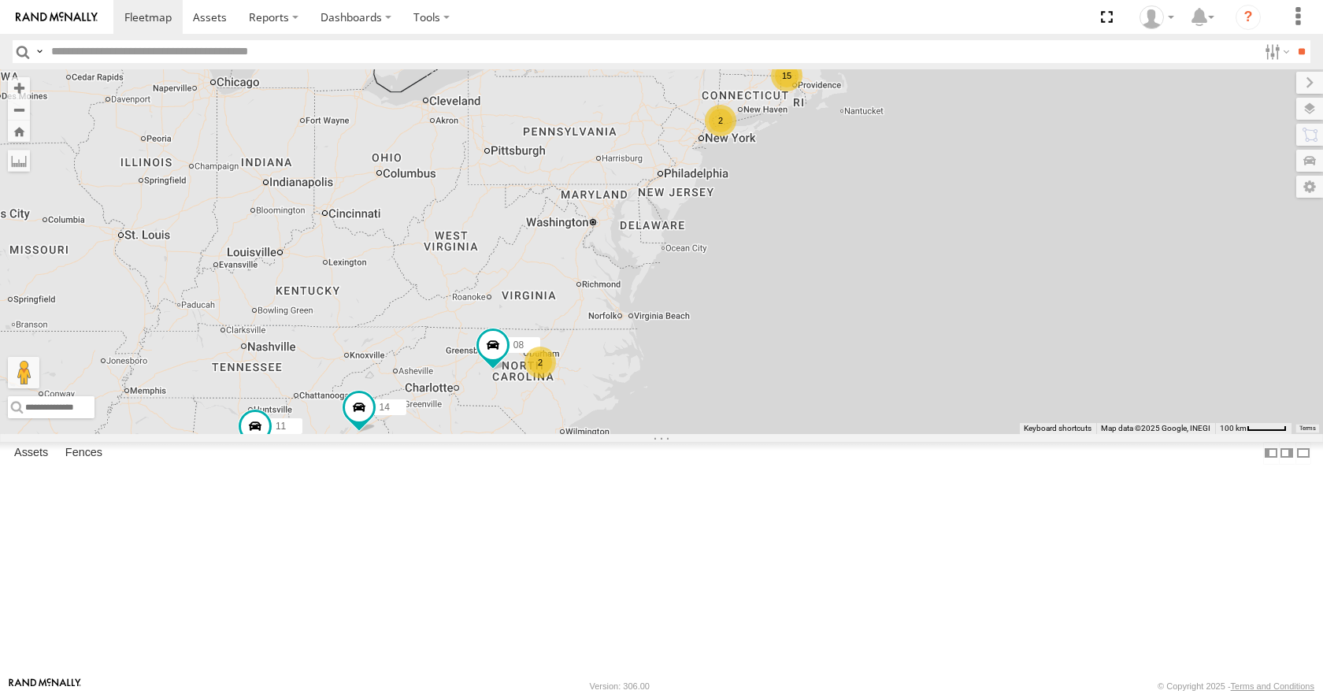
drag, startPoint x: 854, startPoint y: 237, endPoint x: 776, endPoint y: 341, distance: 129.9
click at [776, 341] on div "14 08 11 15 2 2" at bounding box center [661, 251] width 1323 height 364
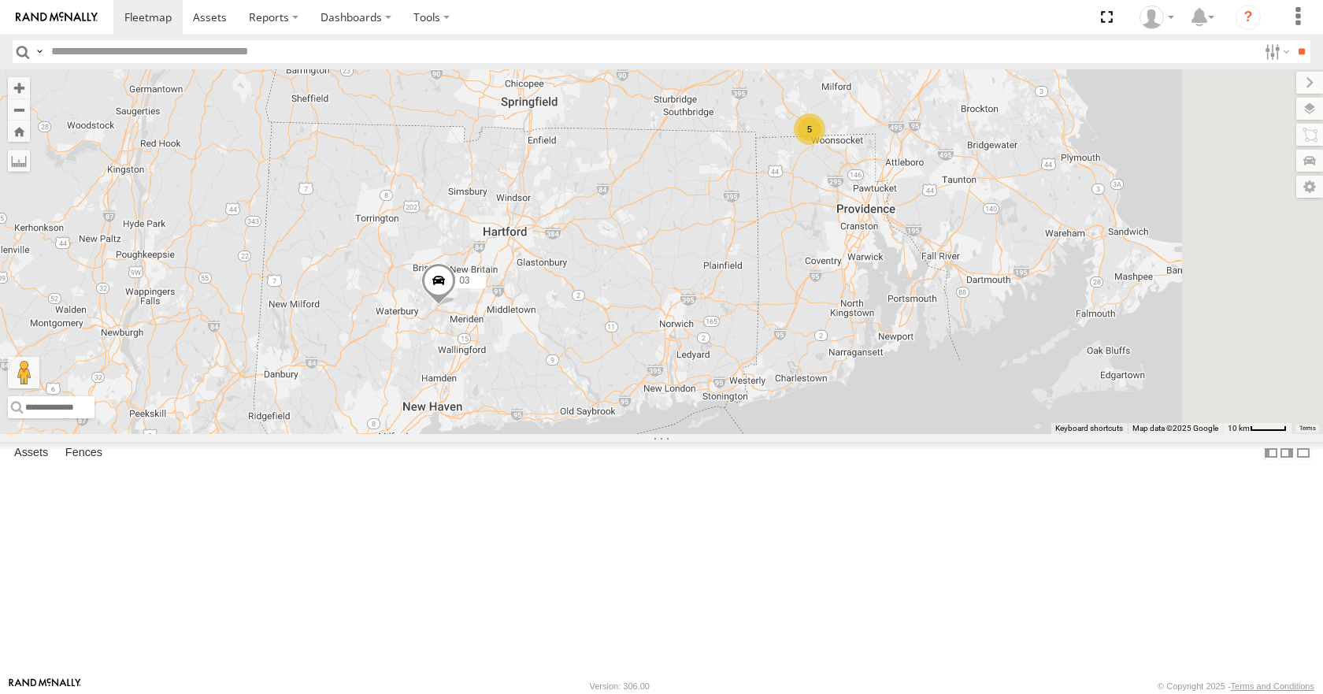
drag, startPoint x: 975, startPoint y: 203, endPoint x: 883, endPoint y: 416, distance: 231.7
click at [883, 416] on div "14 08 11 5 35 03" at bounding box center [661, 251] width 1323 height 364
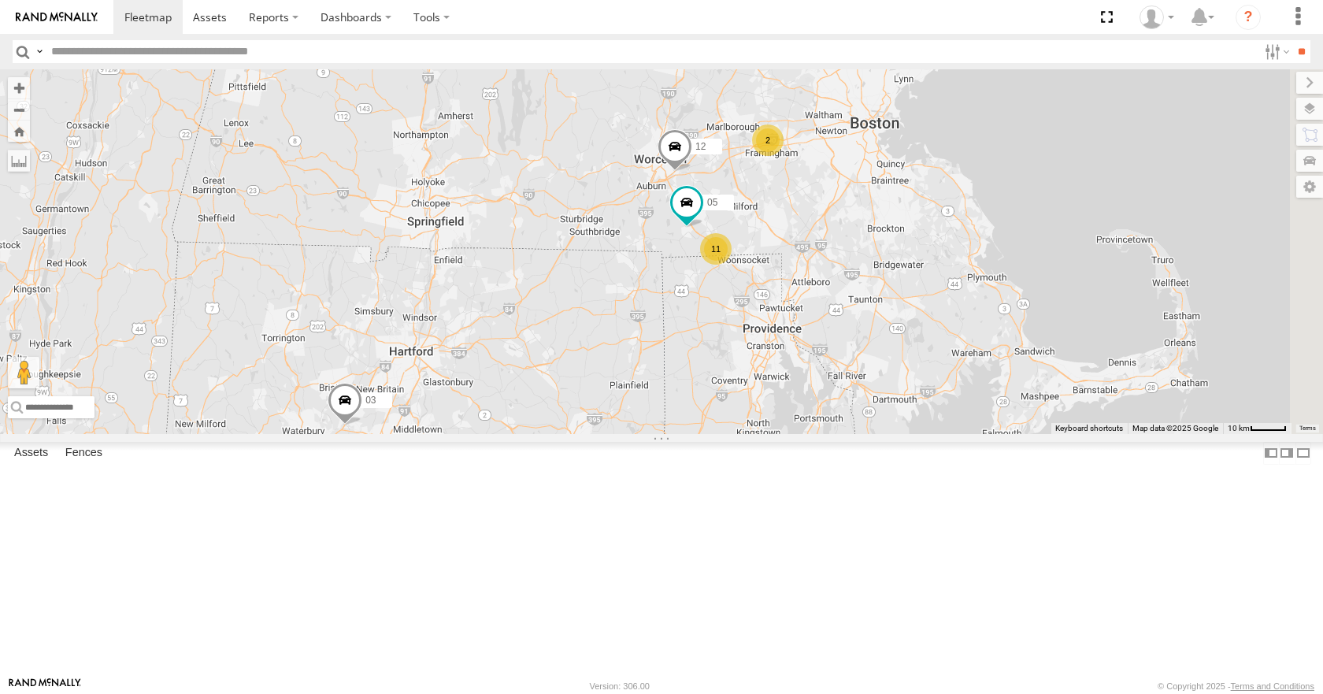
drag, startPoint x: 916, startPoint y: 331, endPoint x: 823, endPoint y: 452, distance: 153.2
click at [823, 433] on div "14 08 11 11 35 03 12 05 2" at bounding box center [661, 251] width 1323 height 364
